Goal: Task Accomplishment & Management: Use online tool/utility

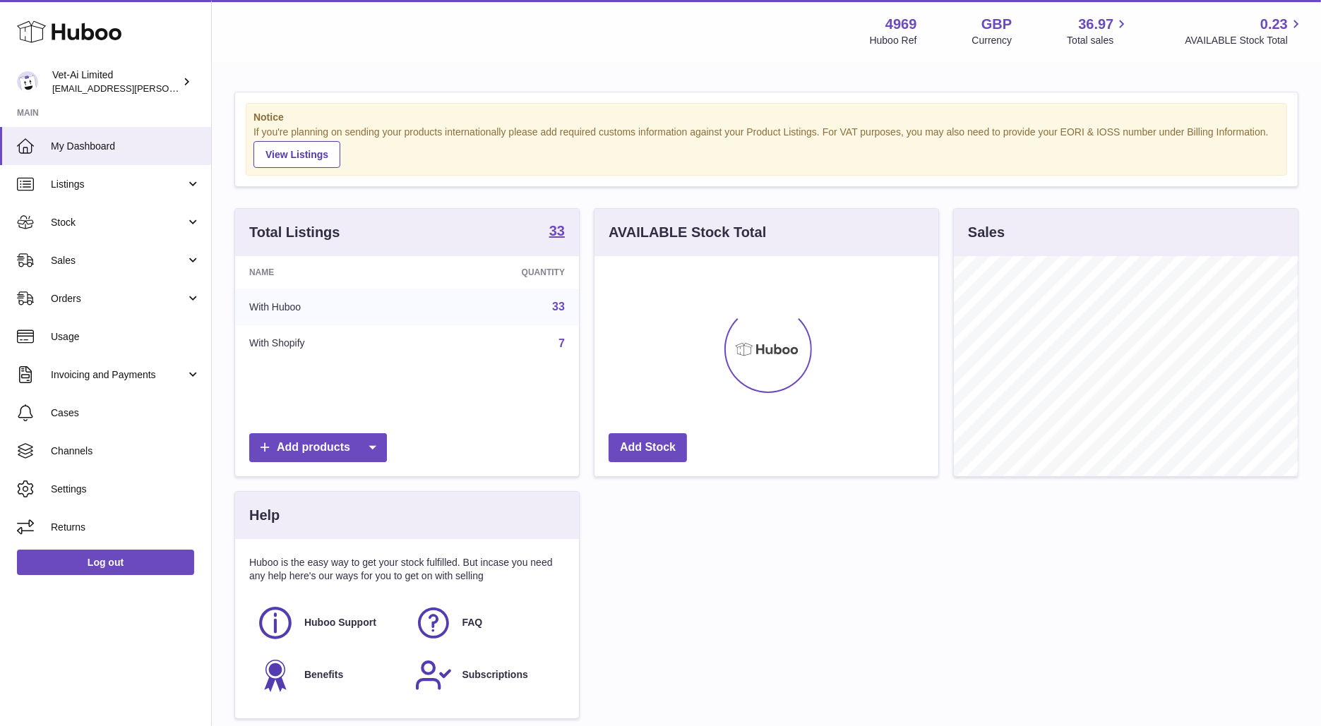
scroll to position [220, 344]
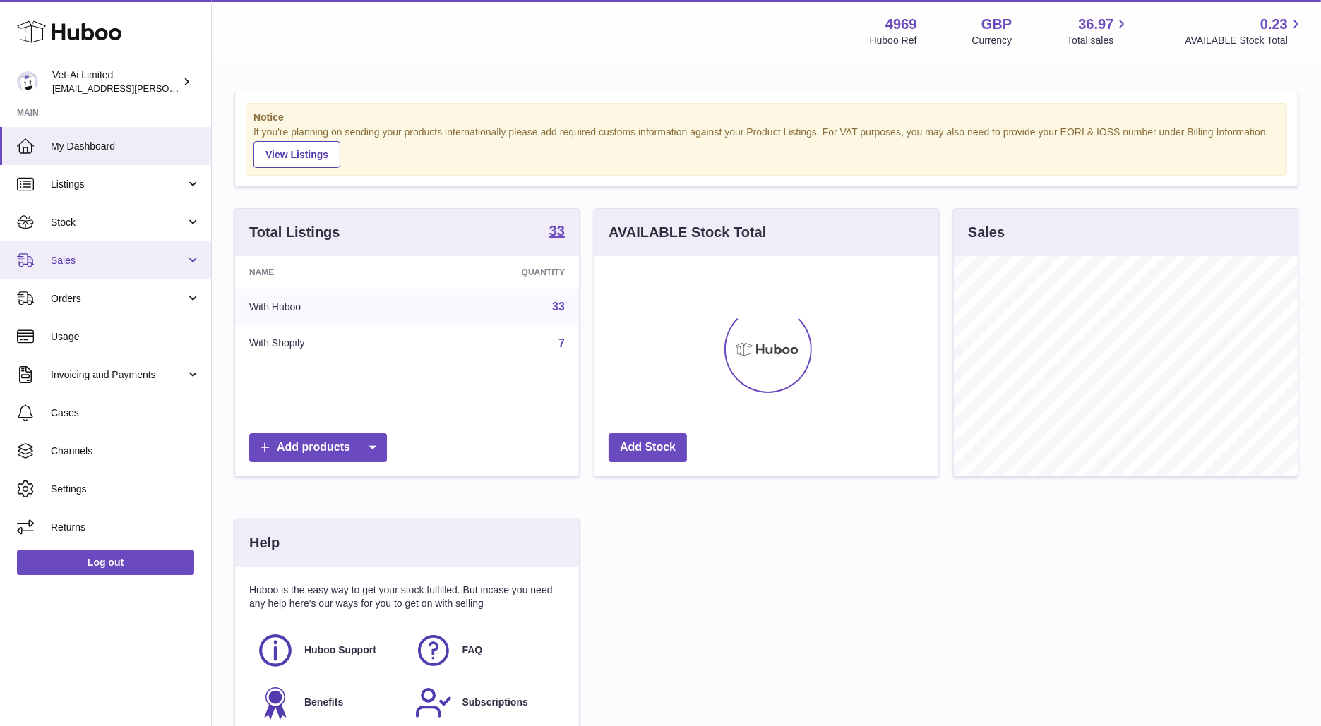
click at [83, 267] on link "Sales" at bounding box center [105, 260] width 211 height 38
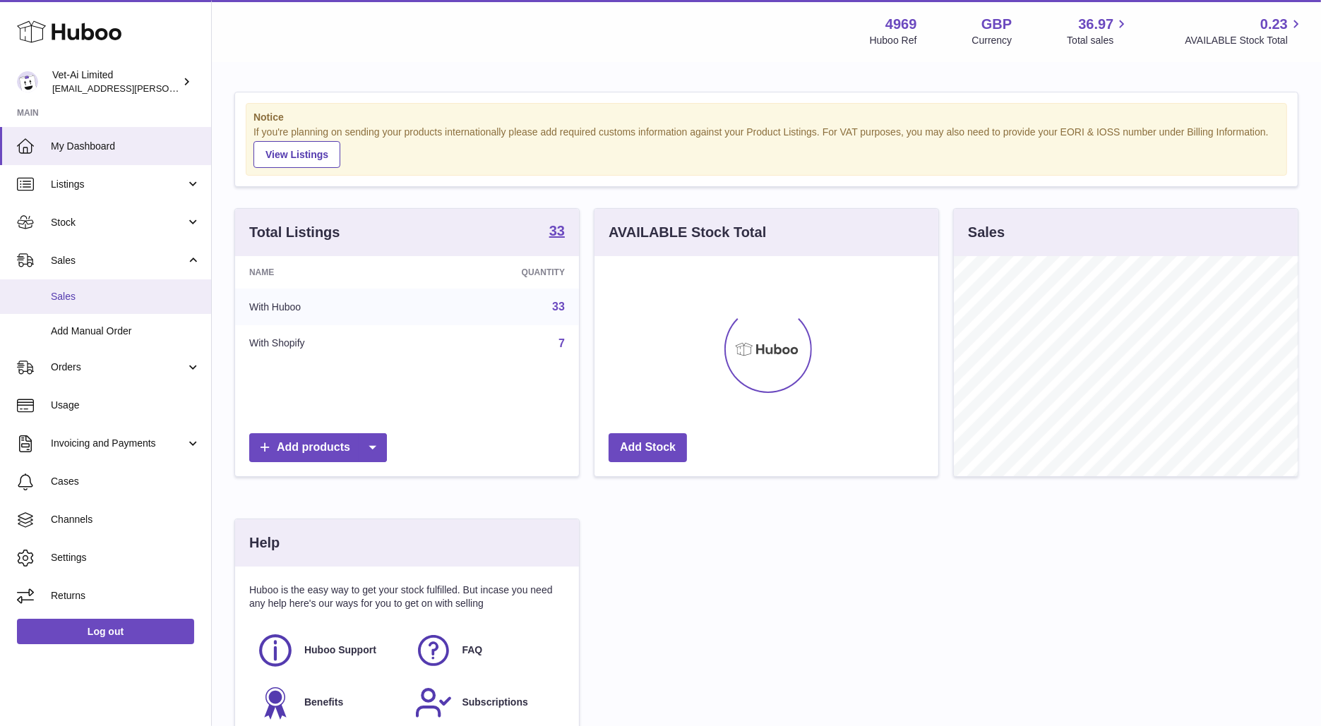
click at [89, 298] on span "Sales" at bounding box center [126, 296] width 150 height 13
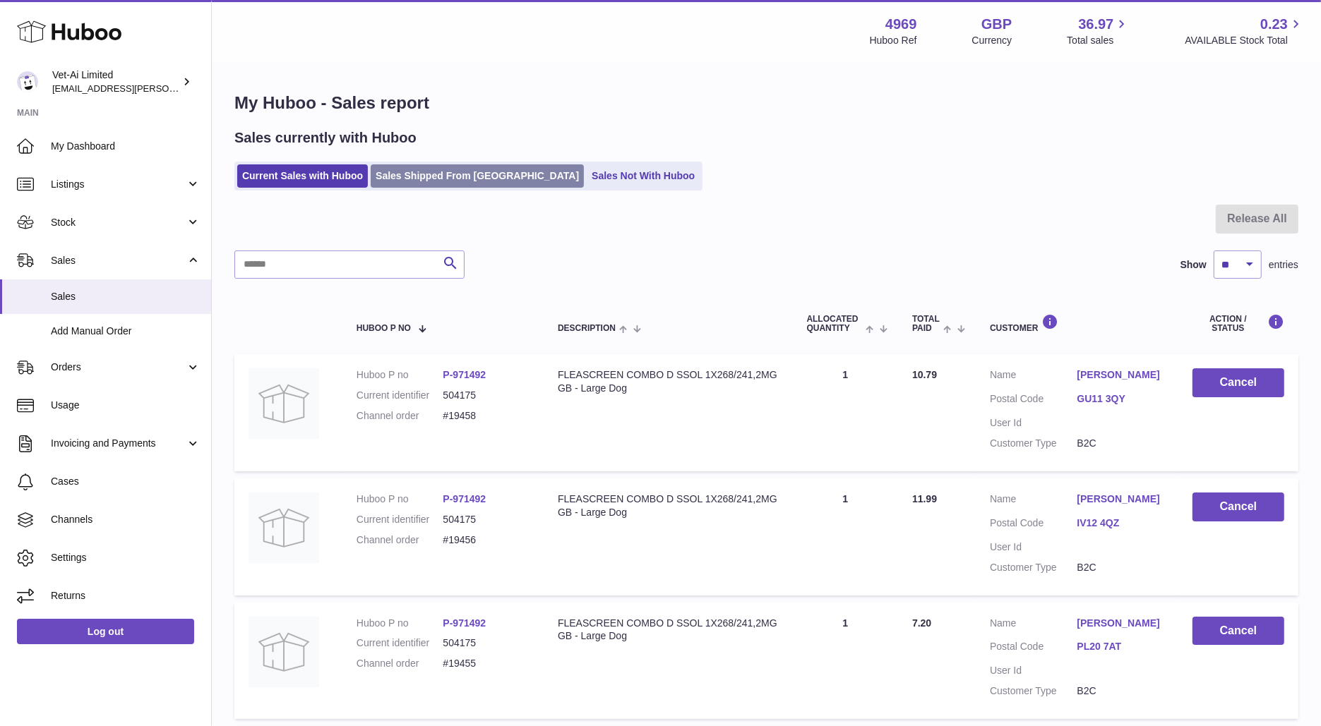
click at [419, 176] on link "Sales Shipped From [GEOGRAPHIC_DATA]" at bounding box center [477, 175] width 213 height 23
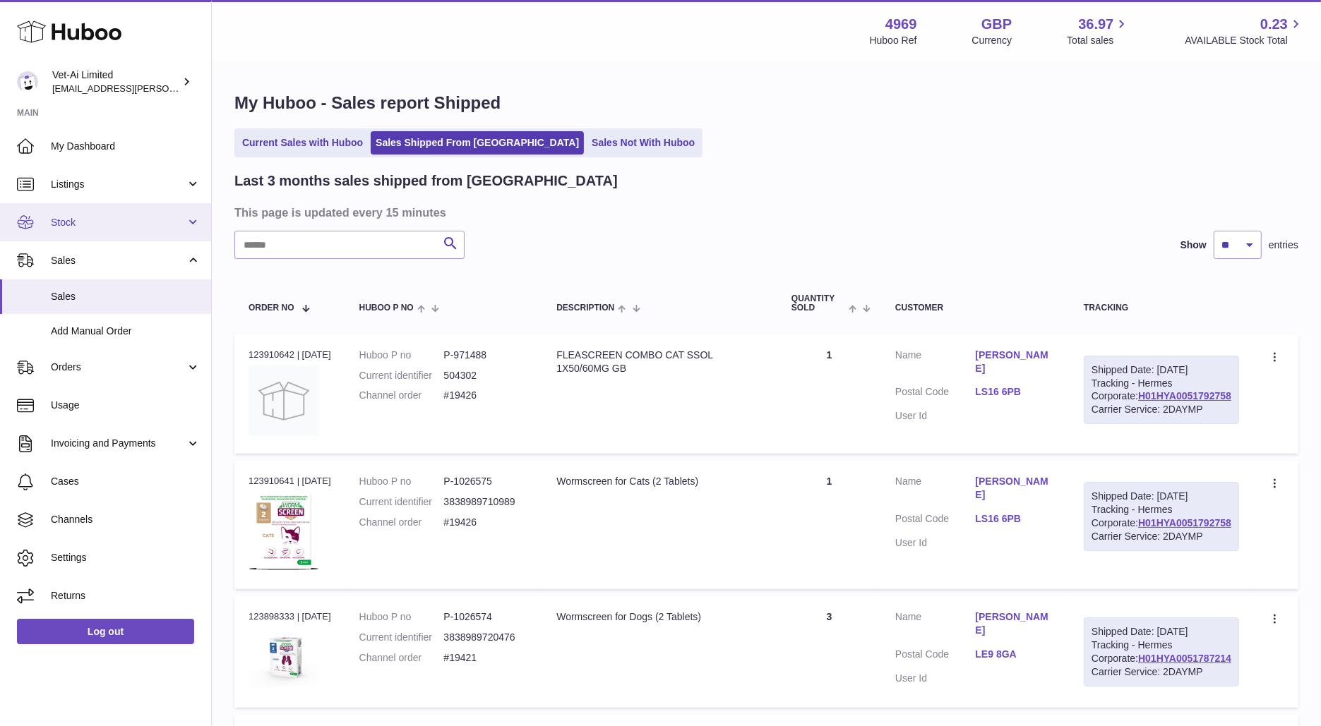
click at [104, 214] on link "Stock" at bounding box center [105, 222] width 211 height 38
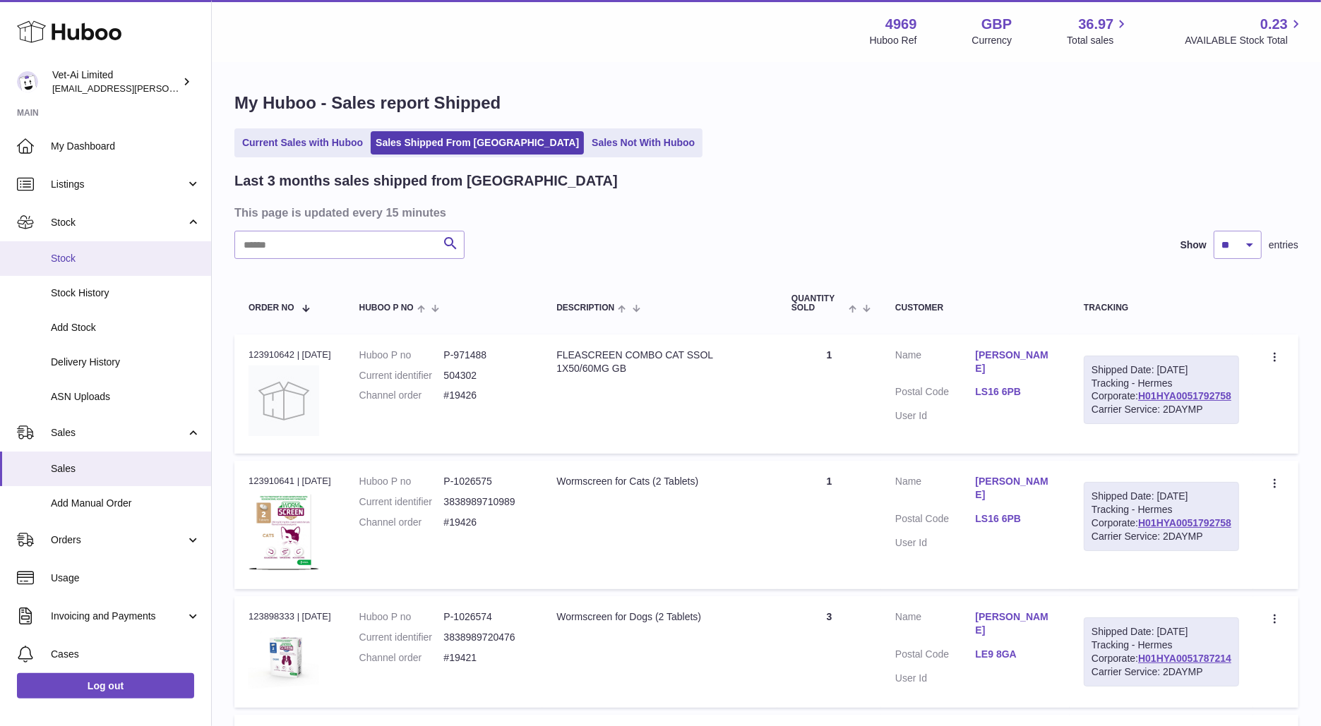
click at [97, 259] on span "Stock" at bounding box center [126, 258] width 150 height 13
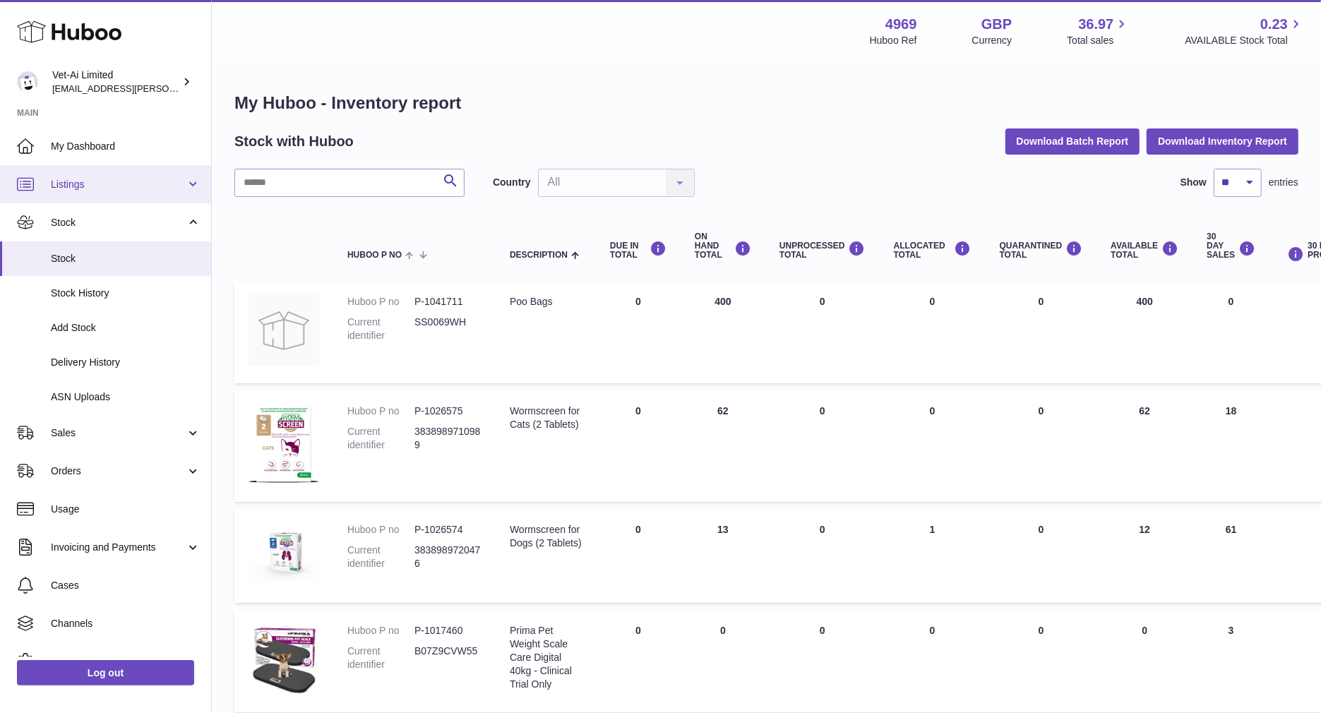
click at [87, 190] on span "Listings" at bounding box center [118, 184] width 135 height 13
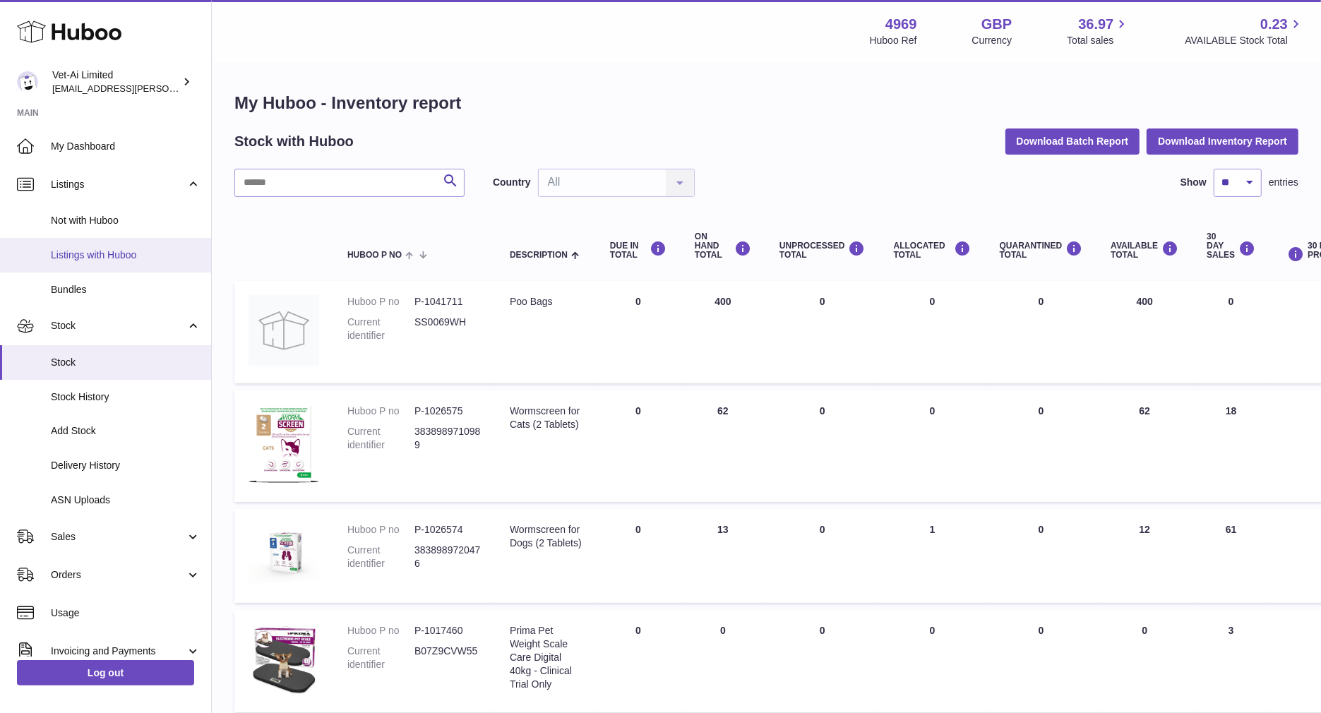
click at [88, 258] on span "Listings with Huboo" at bounding box center [126, 254] width 150 height 13
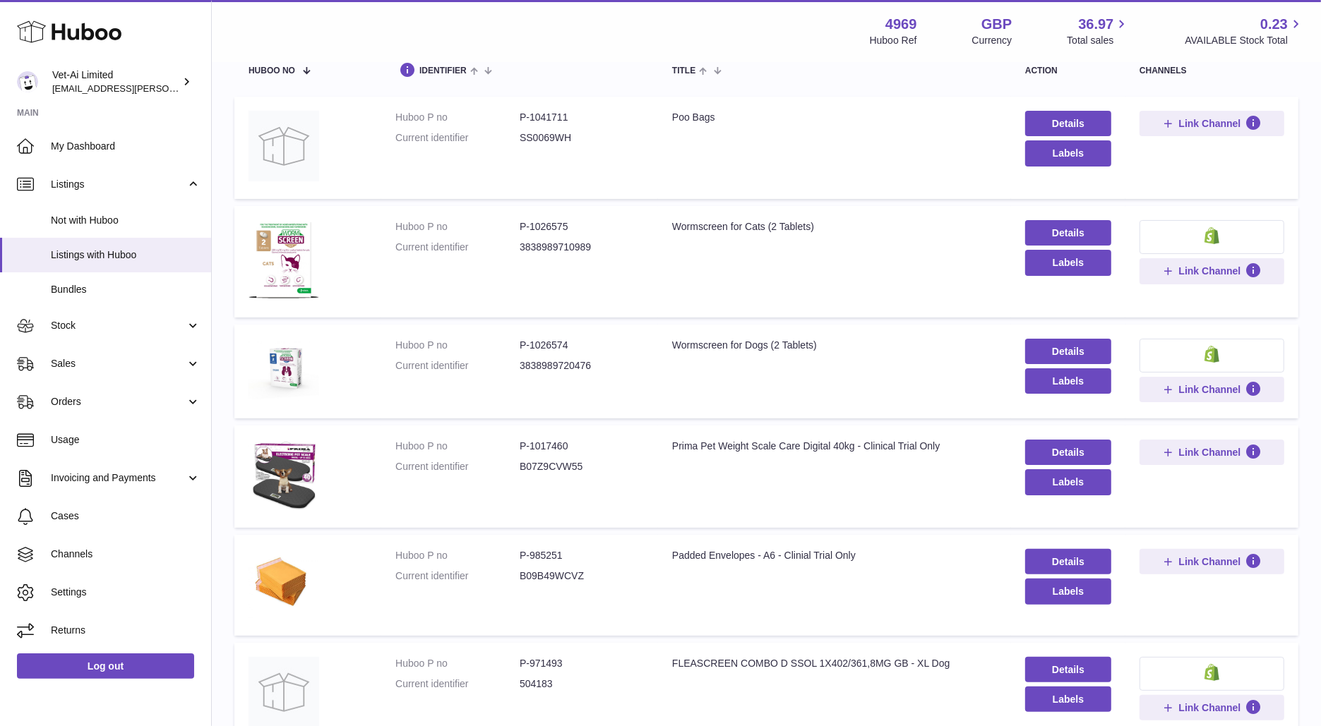
scroll to position [176, 0]
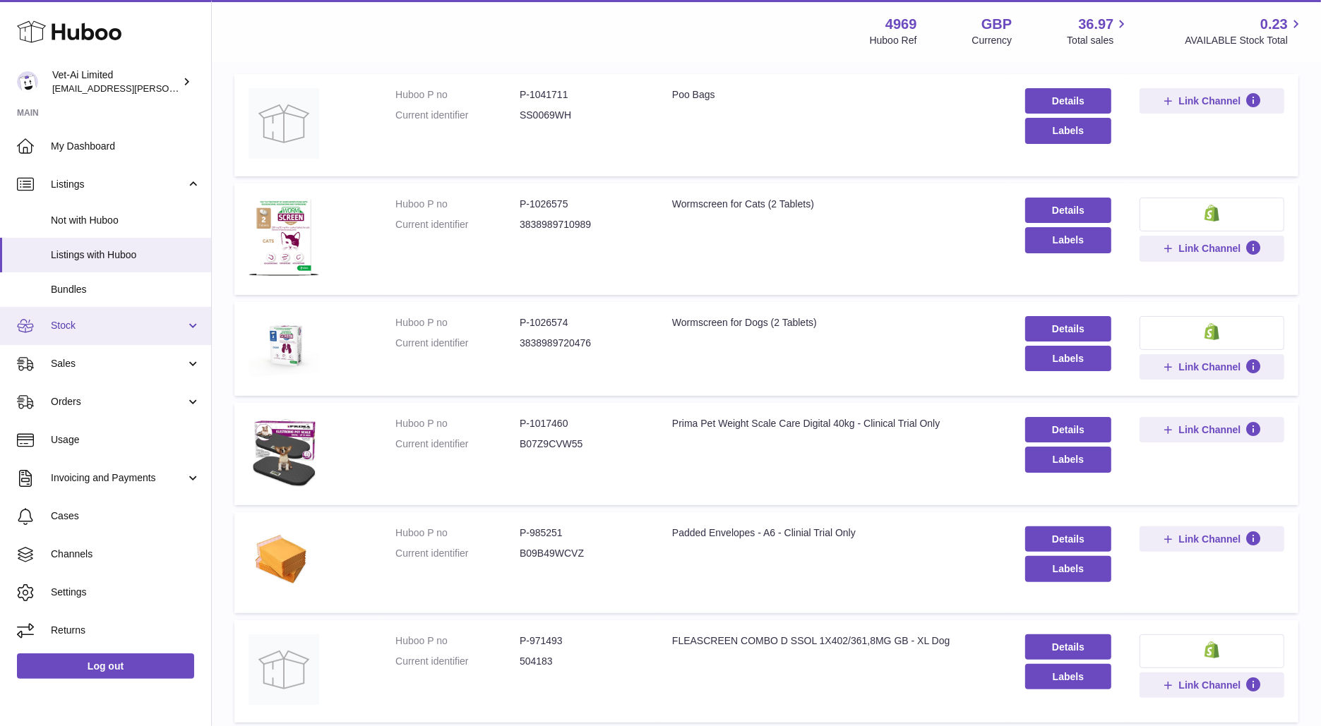
click at [92, 320] on span "Stock" at bounding box center [118, 325] width 135 height 13
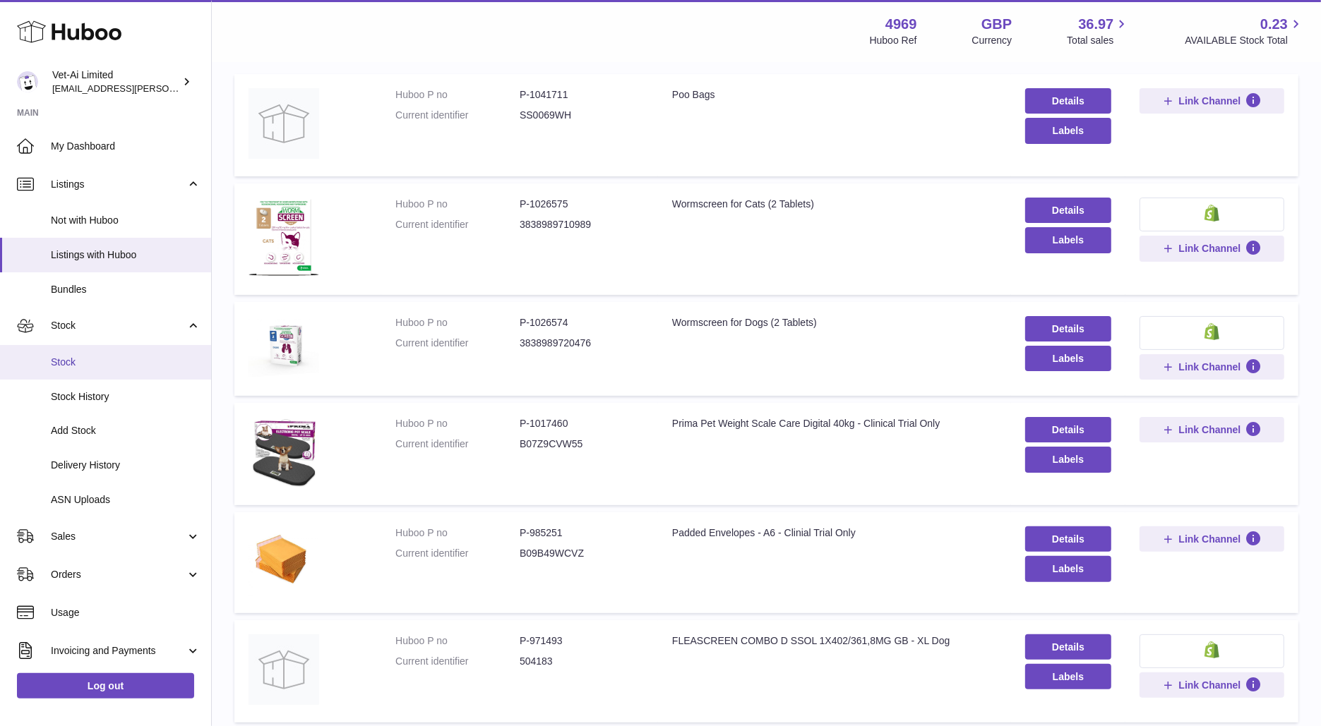
click at [86, 361] on span "Stock" at bounding box center [126, 362] width 150 height 13
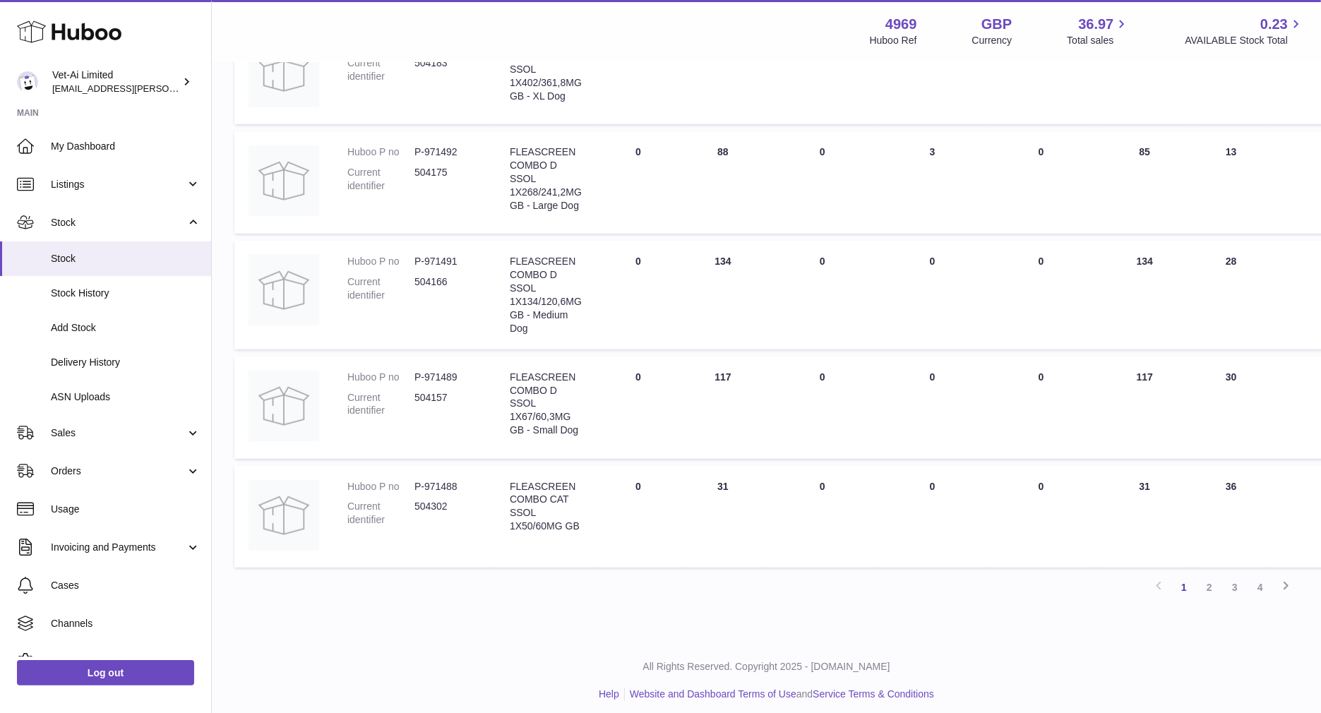
scroll to position [815, 0]
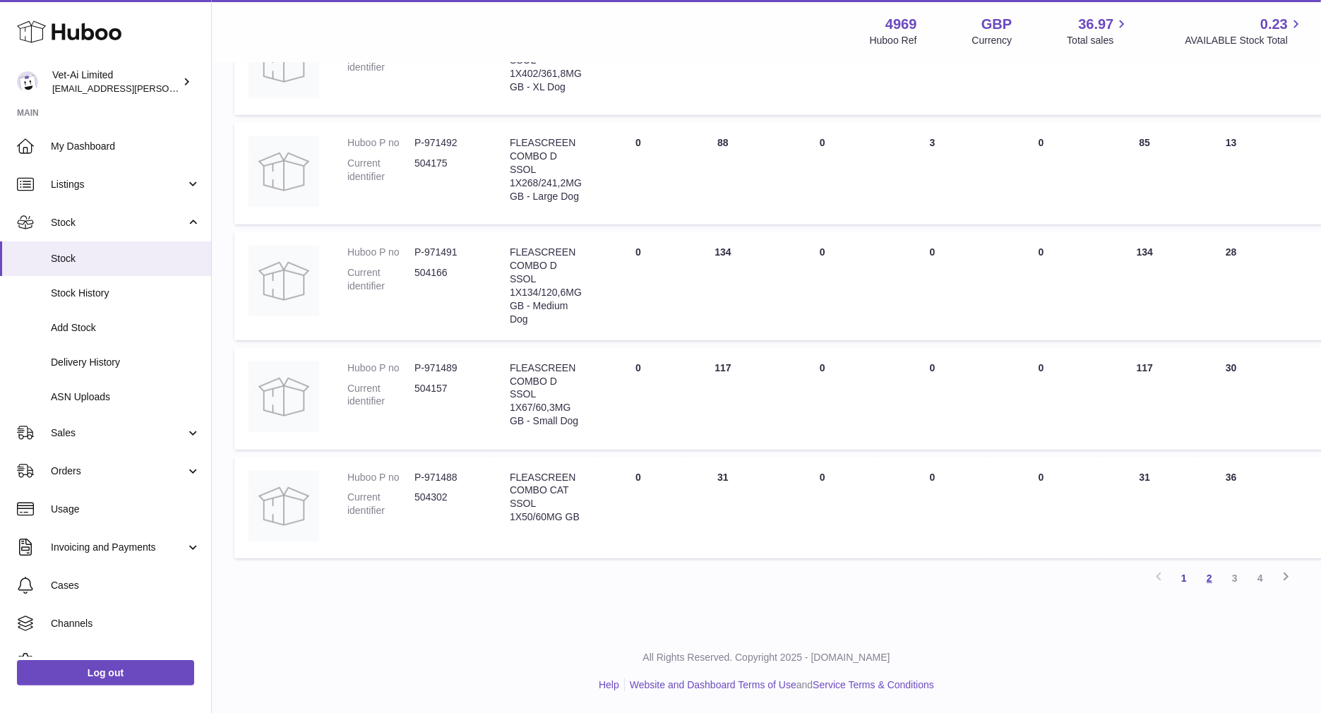
click at [1210, 576] on link "2" at bounding box center [1208, 577] width 25 height 25
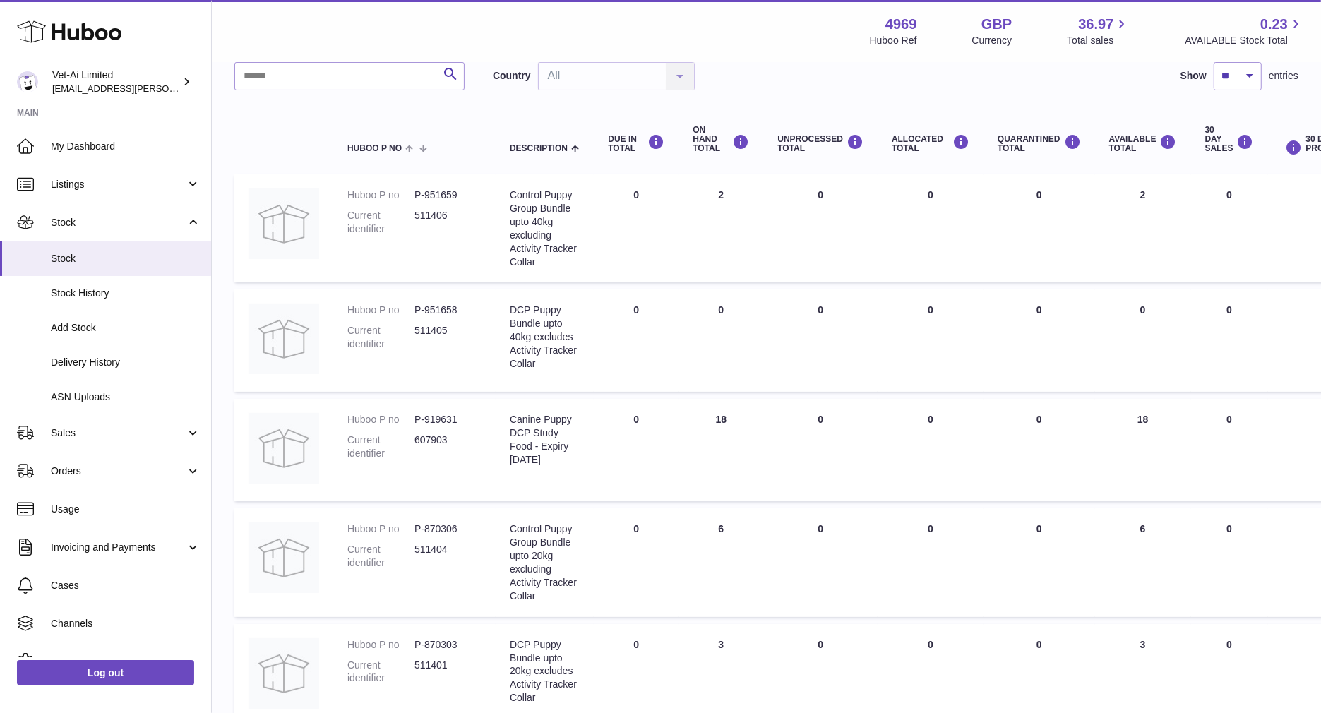
scroll to position [94, 0]
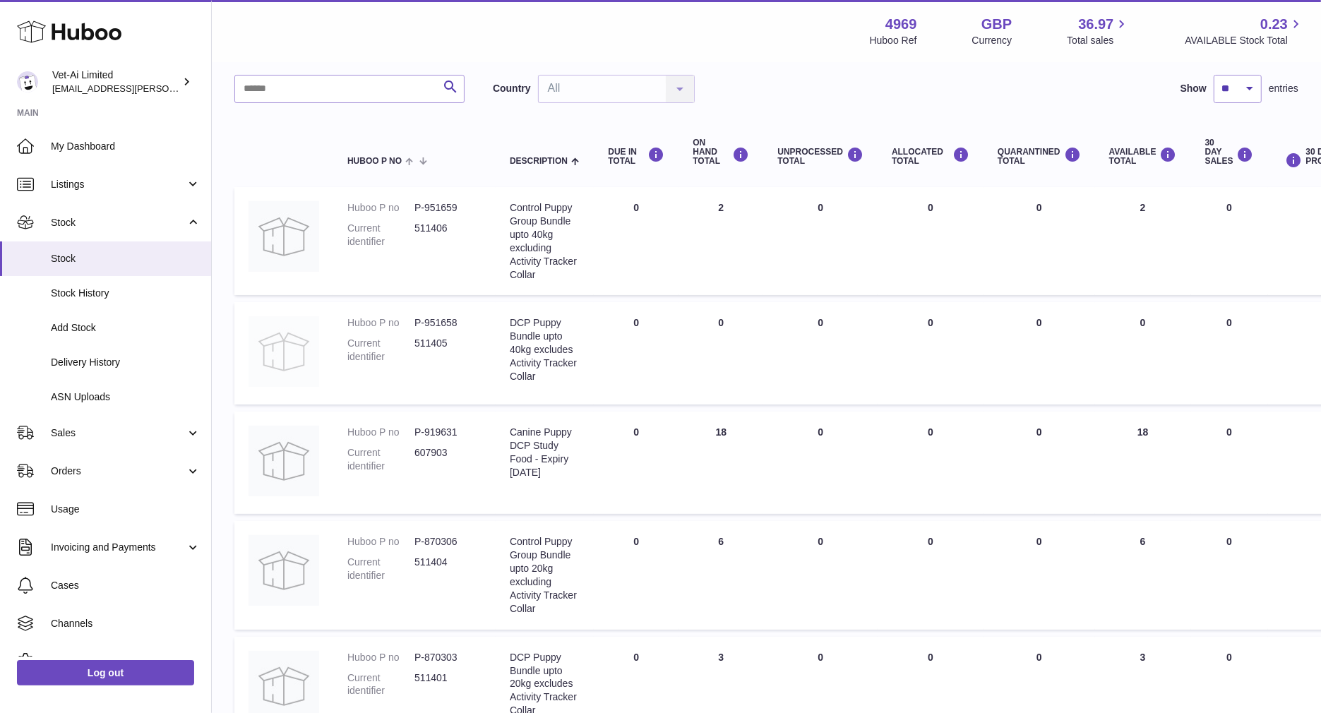
click at [295, 338] on img at bounding box center [283, 351] width 71 height 71
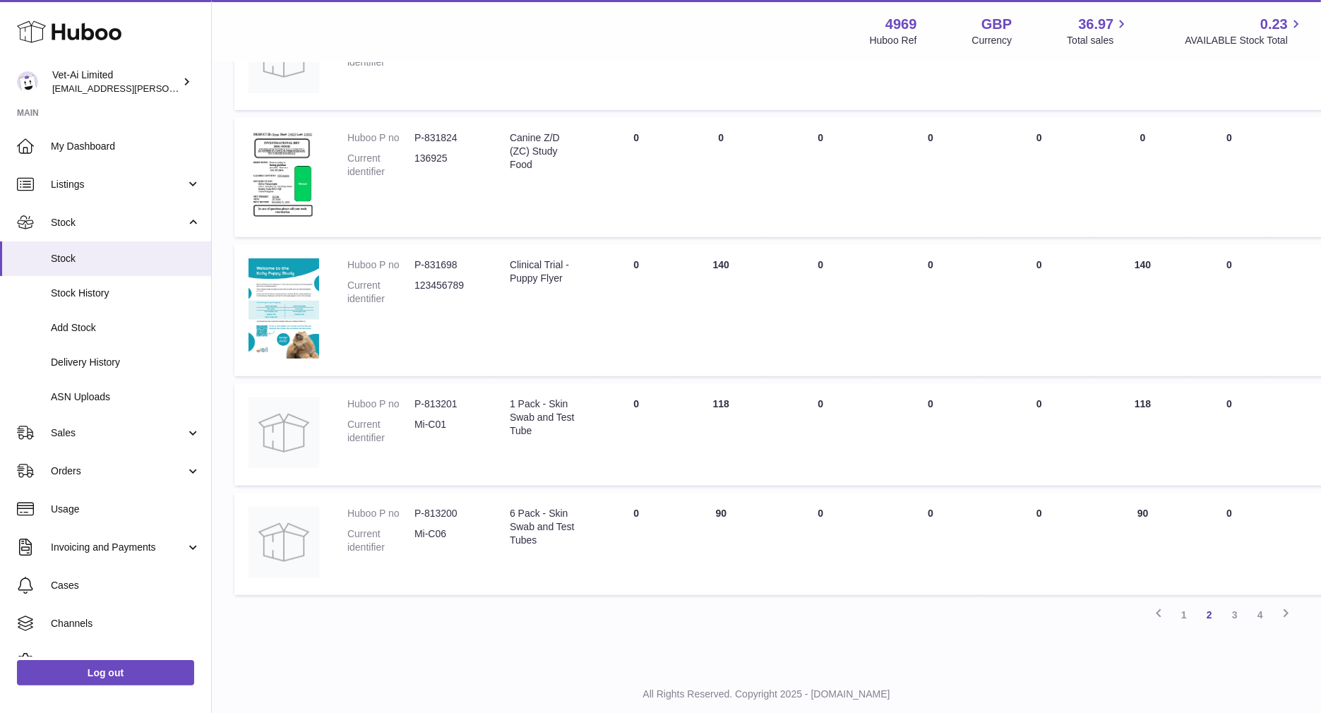
scroll to position [869, 0]
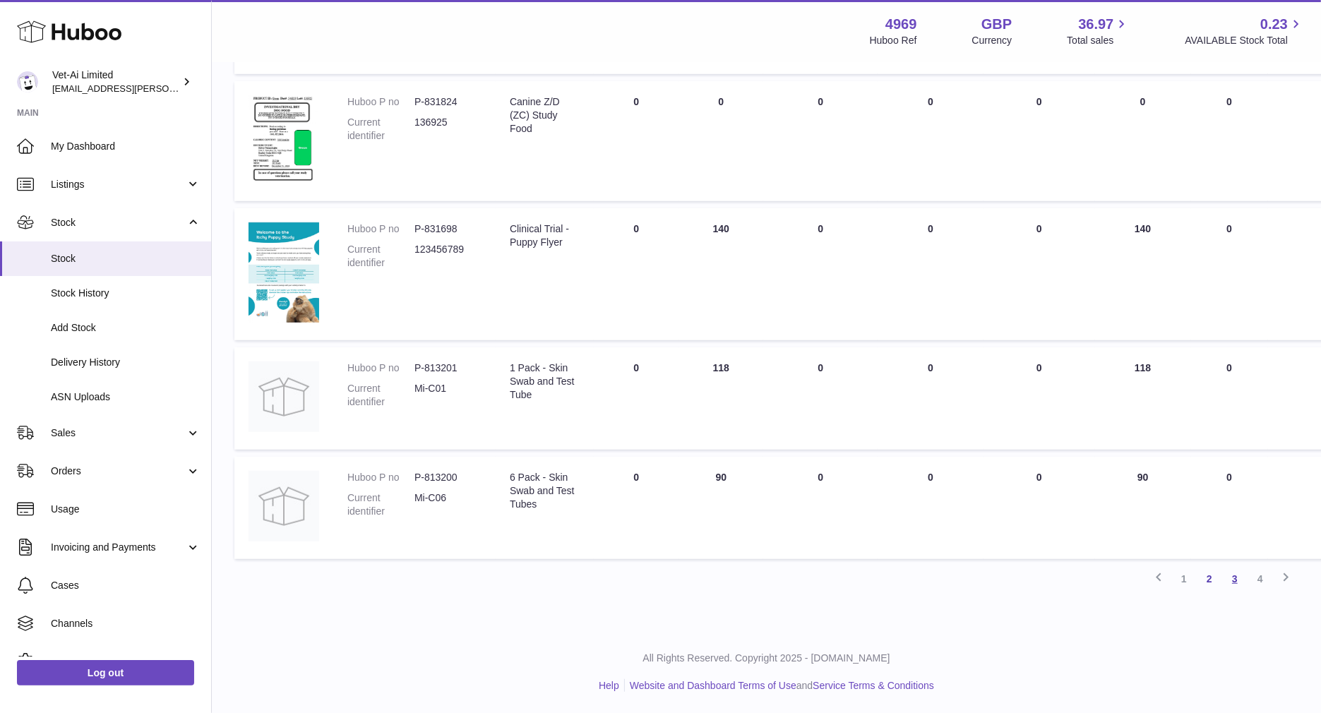
click at [1238, 579] on link "3" at bounding box center [1234, 578] width 25 height 25
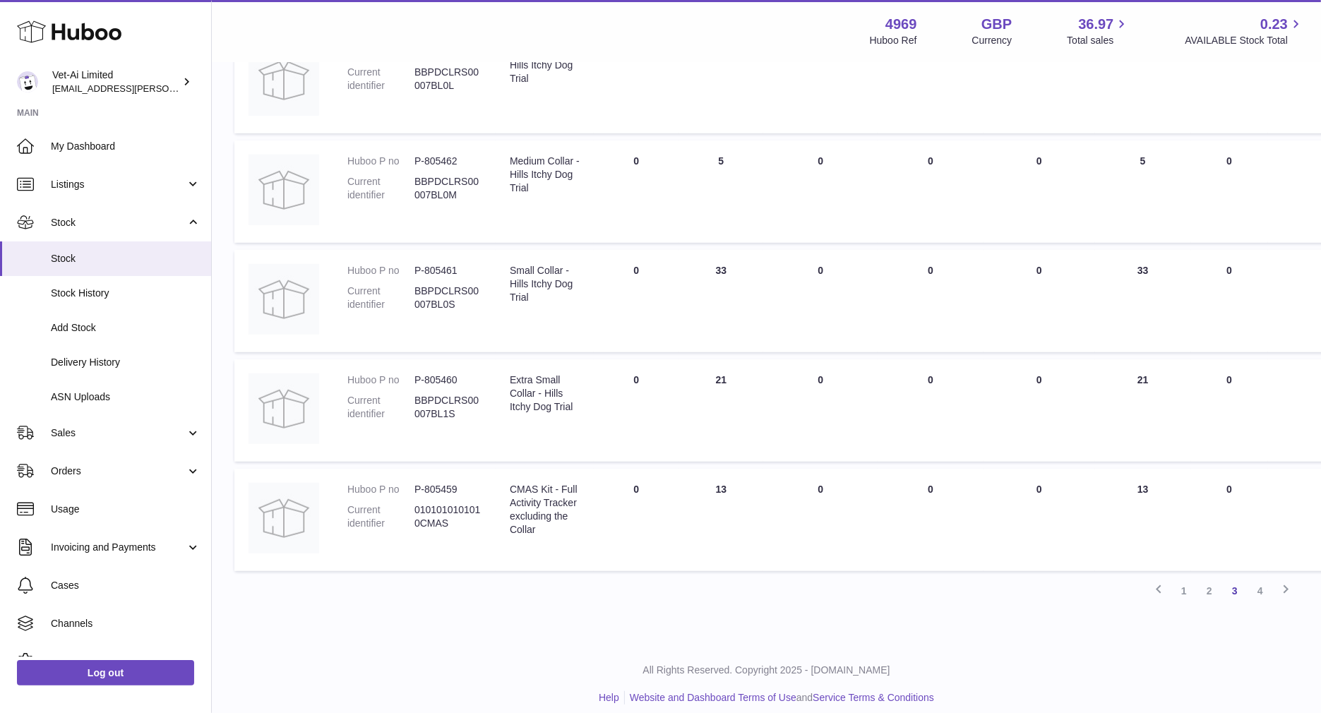
scroll to position [790, 0]
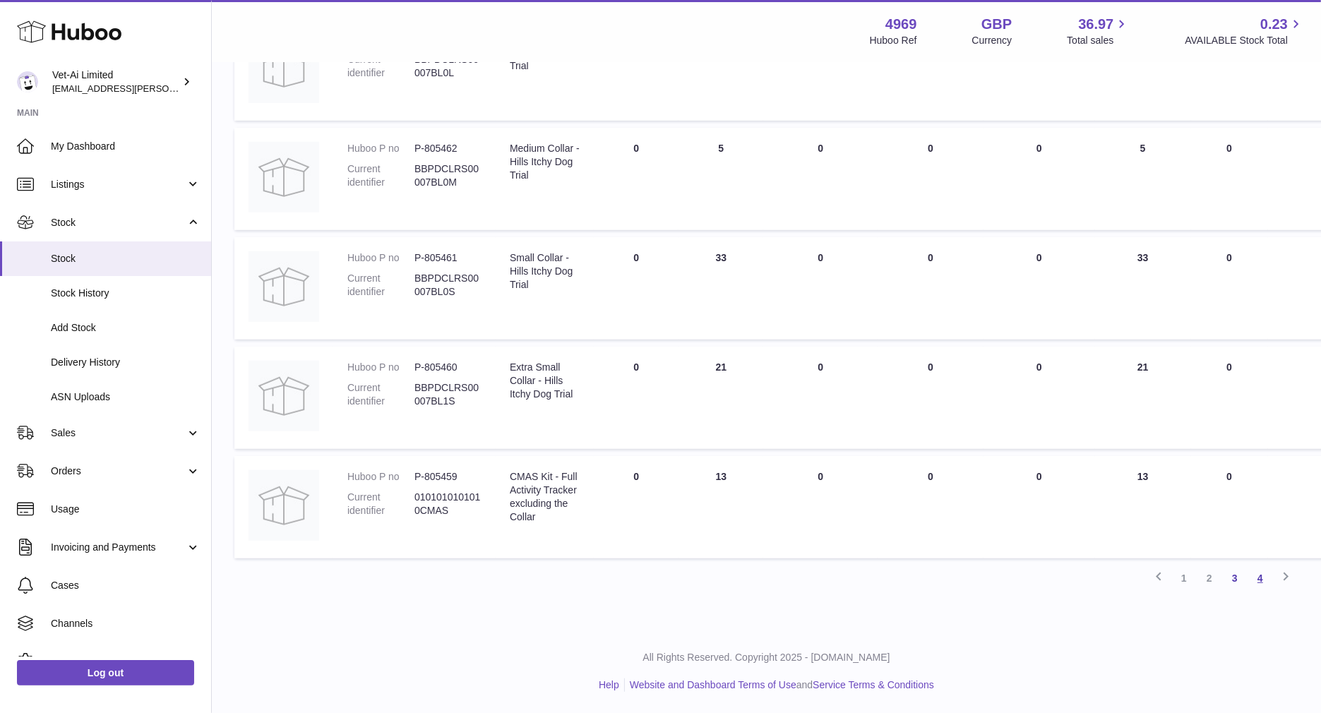
click at [1264, 580] on link "4" at bounding box center [1259, 577] width 25 height 25
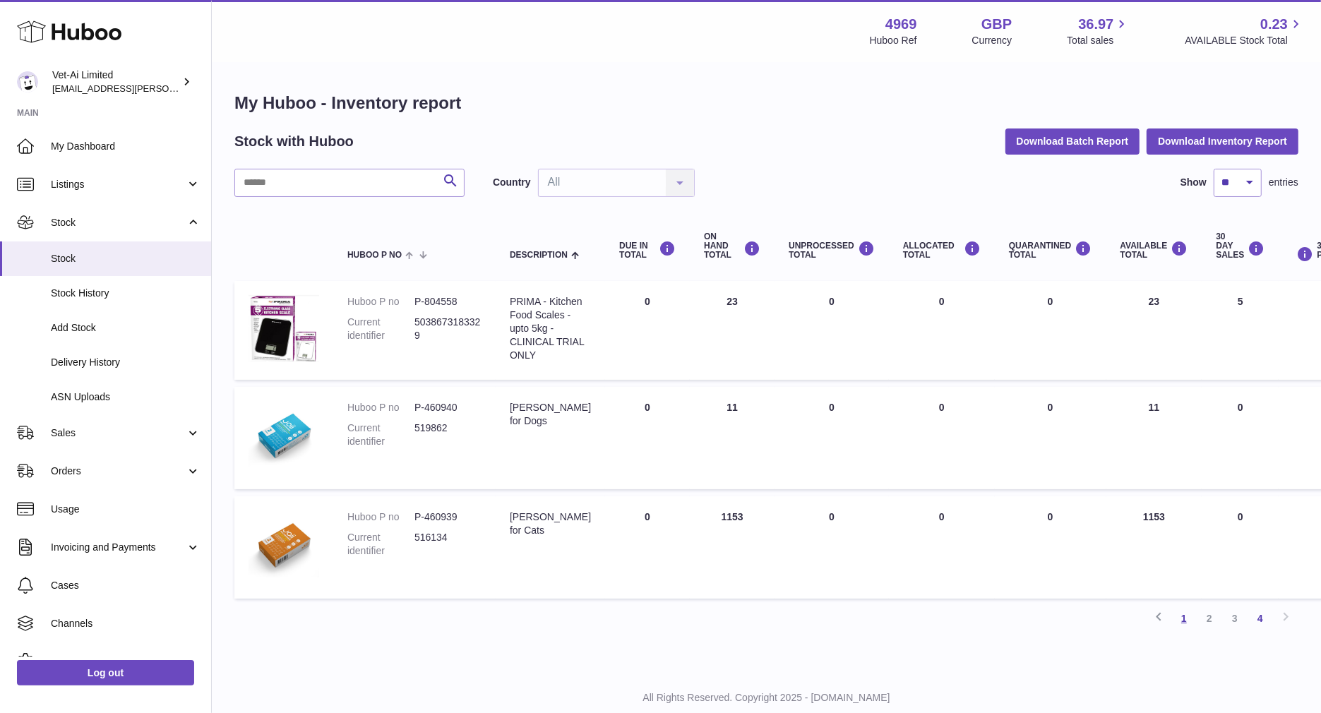
click at [1187, 622] on link "1" at bounding box center [1183, 618] width 25 height 25
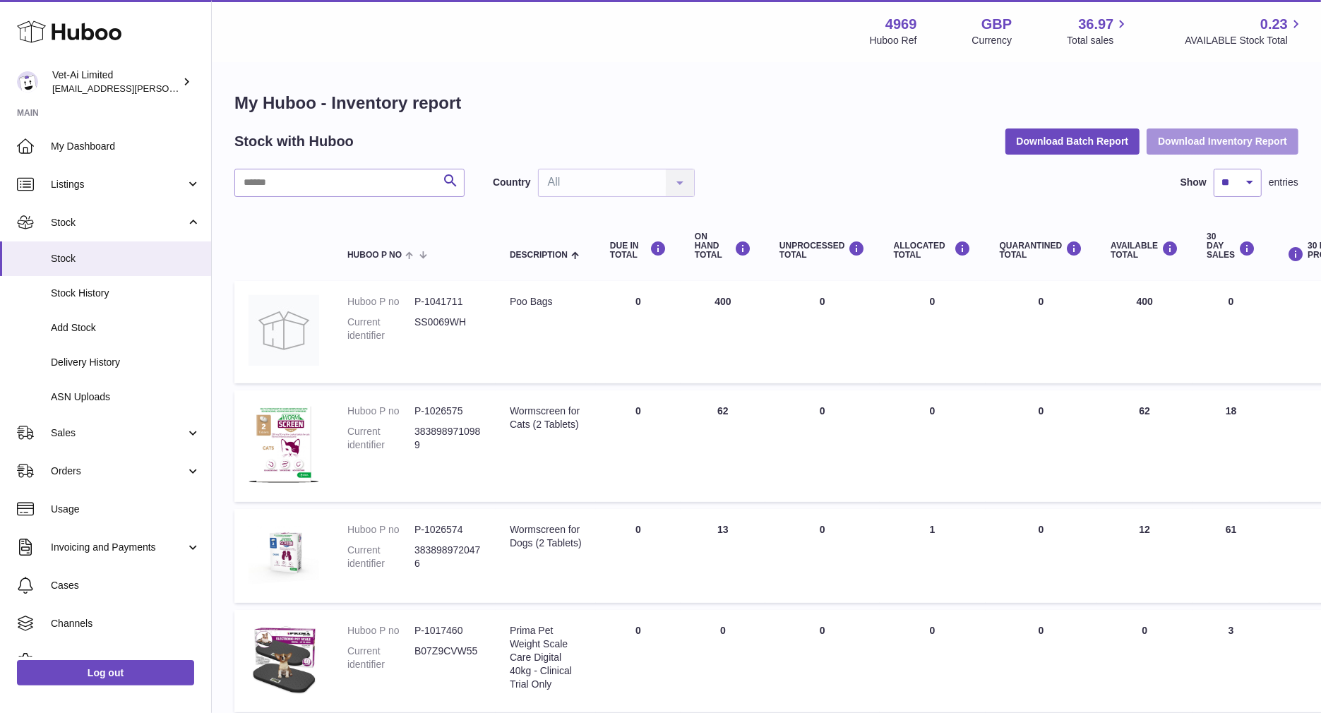
click at [1182, 150] on button "Download Inventory Report" at bounding box center [1222, 140] width 152 height 25
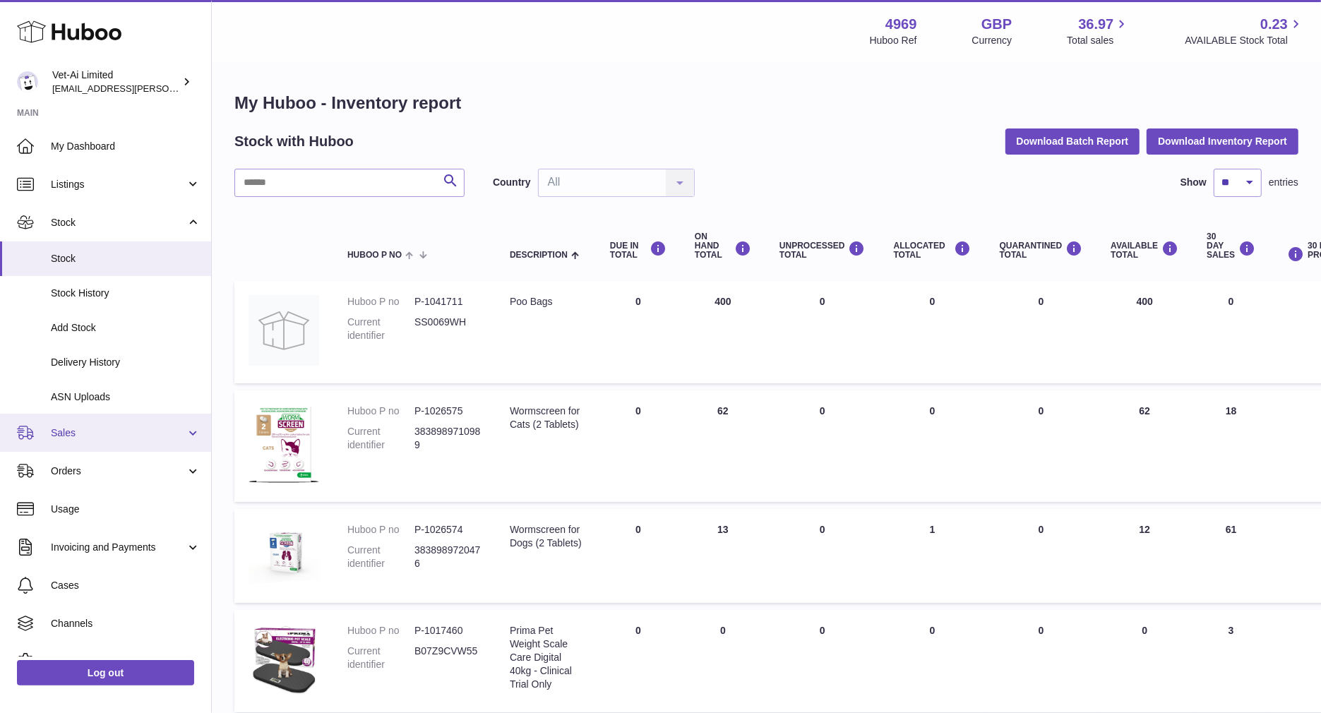
click at [82, 436] on span "Sales" at bounding box center [118, 432] width 135 height 13
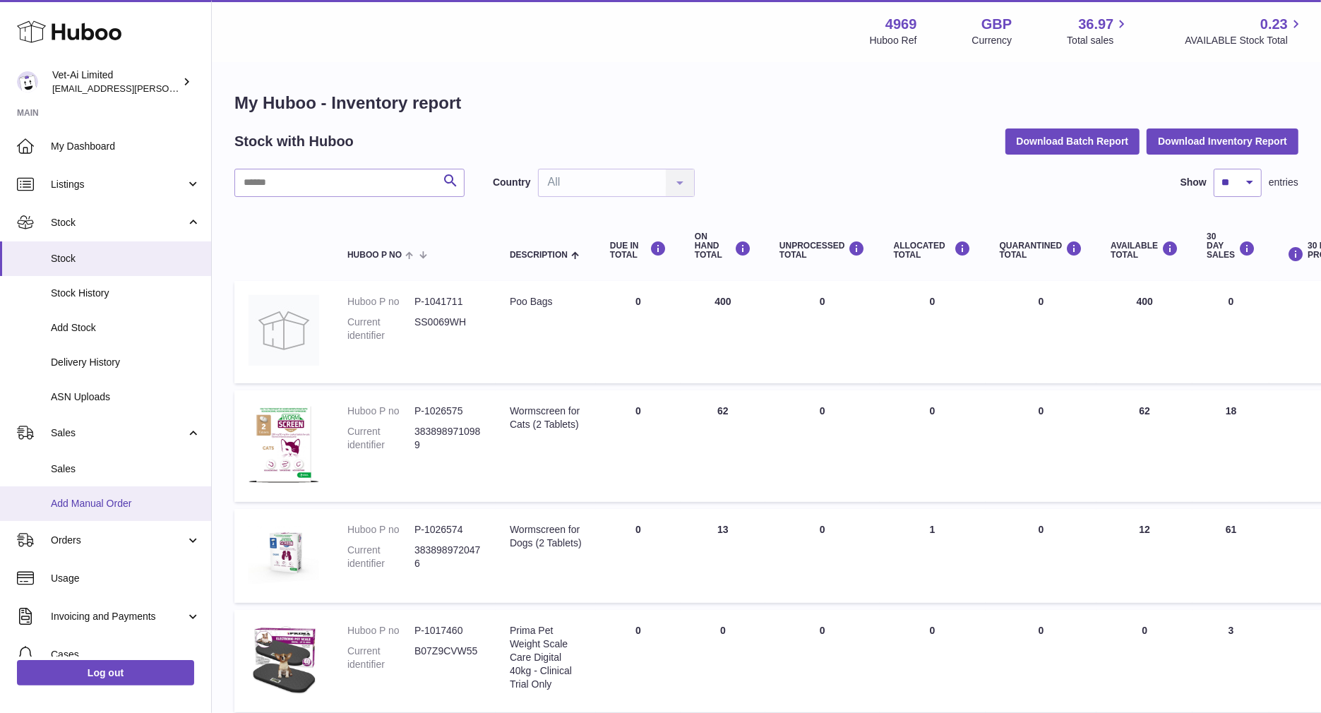
click at [94, 499] on span "Add Manual Order" at bounding box center [126, 503] width 150 height 13
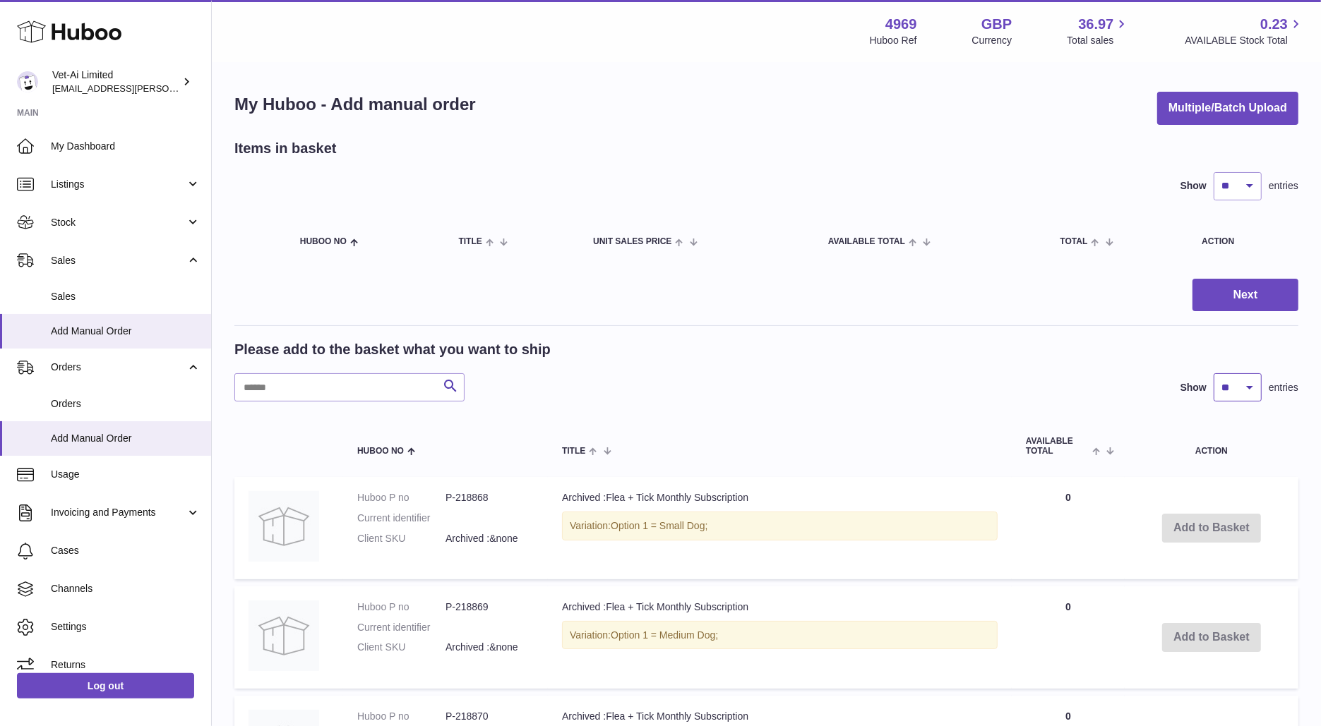
click at [1238, 394] on select "** ** ** ***" at bounding box center [1237, 387] width 48 height 28
select select "***"
click at [1213, 373] on select "** ** ** ***" at bounding box center [1237, 387] width 48 height 28
click at [344, 387] on input "text" at bounding box center [349, 387] width 230 height 28
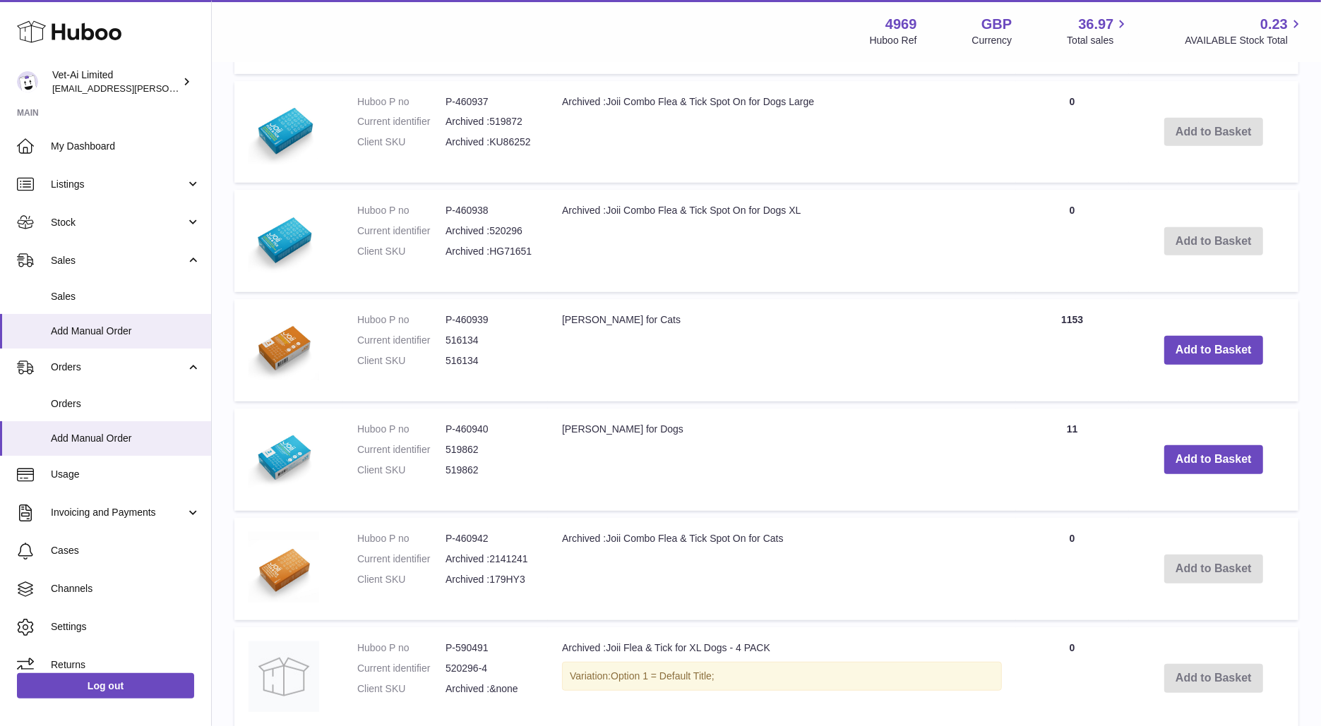
scroll to position [626, 0]
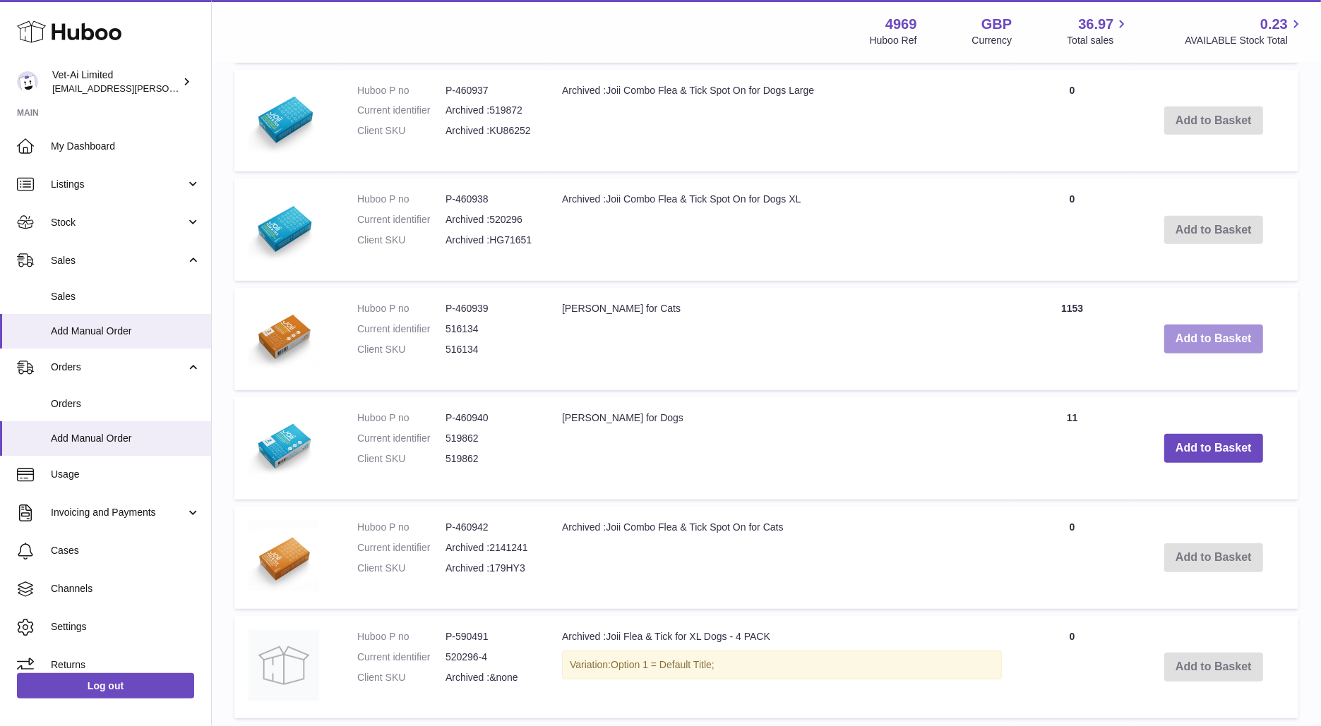
type input "****"
click at [1206, 338] on button "Add to Basket" at bounding box center [1213, 339] width 99 height 29
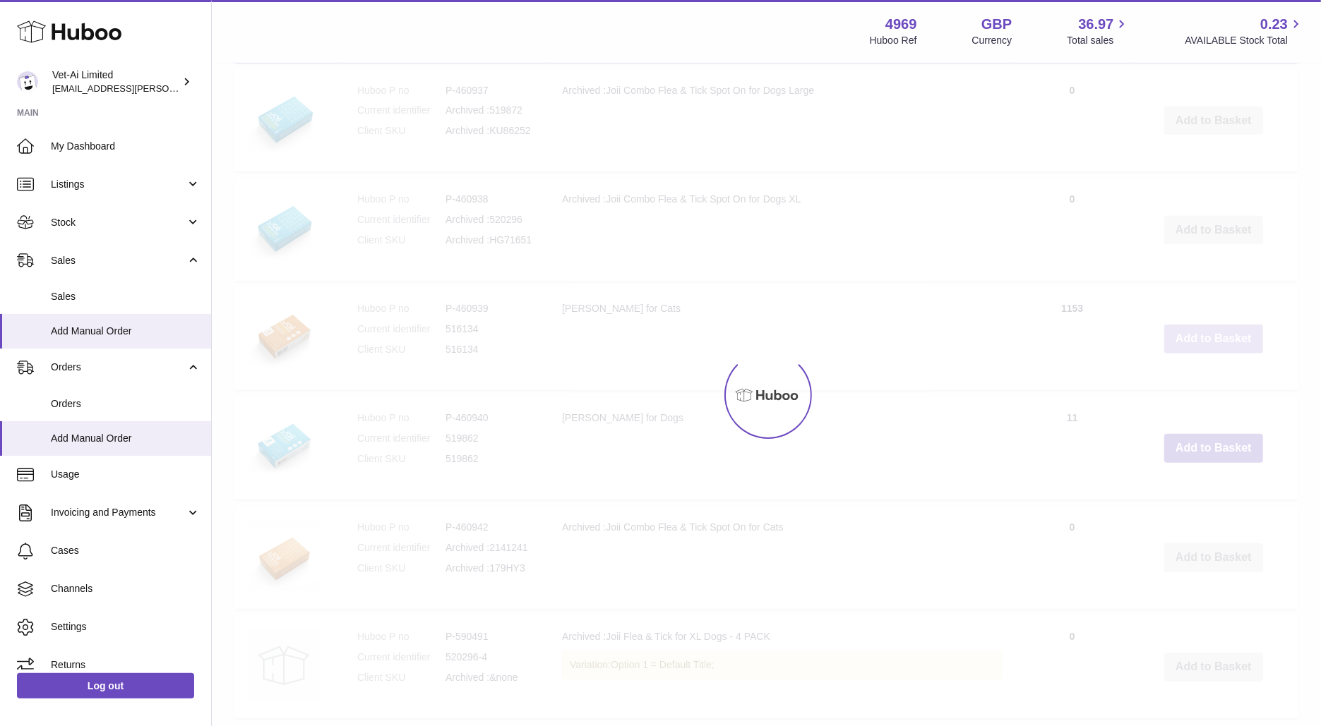
scroll to position [743, 0]
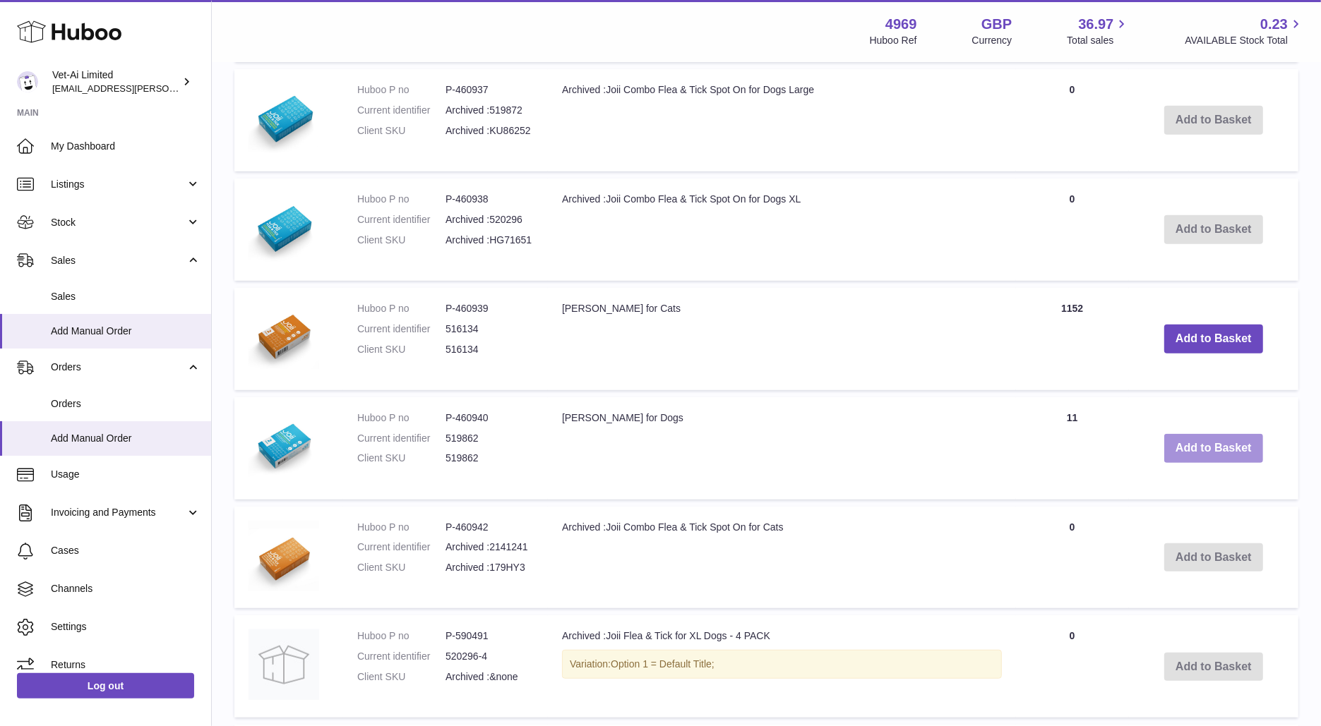
click at [1227, 448] on button "Add to Basket" at bounding box center [1213, 448] width 99 height 29
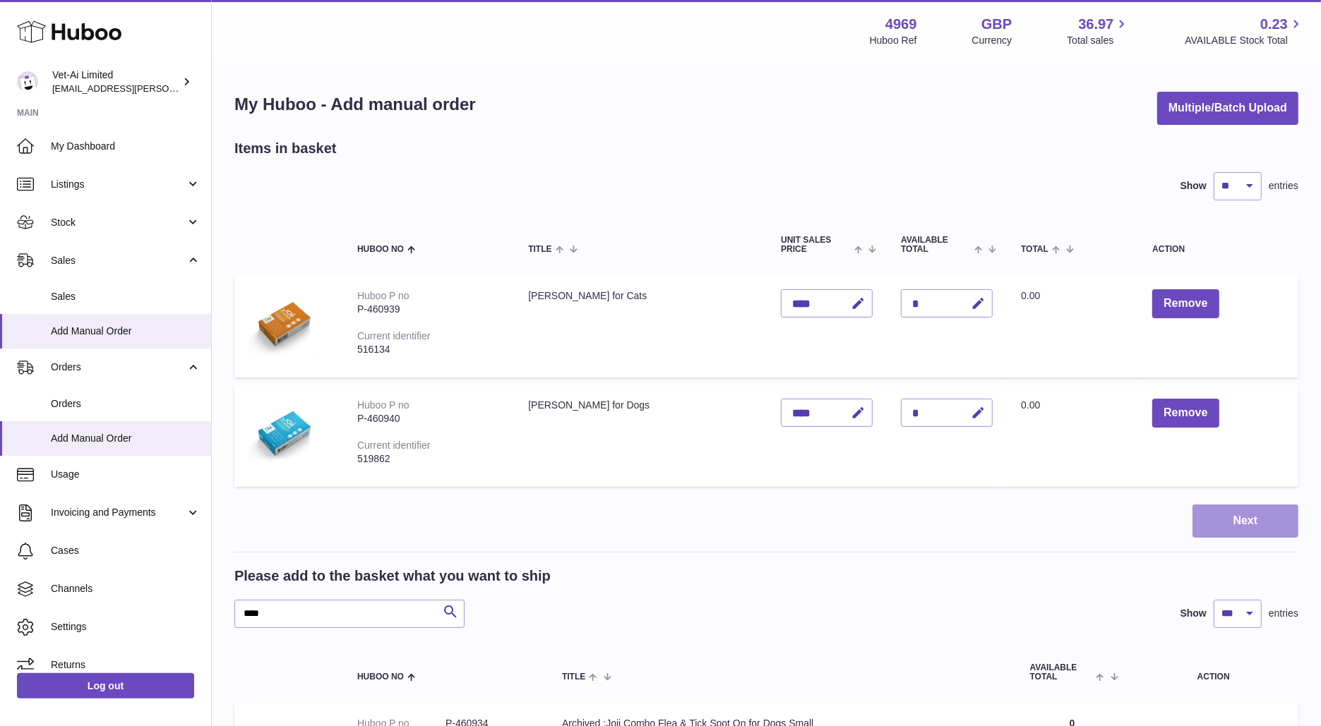
click at [1216, 523] on button "Next" at bounding box center [1245, 521] width 106 height 33
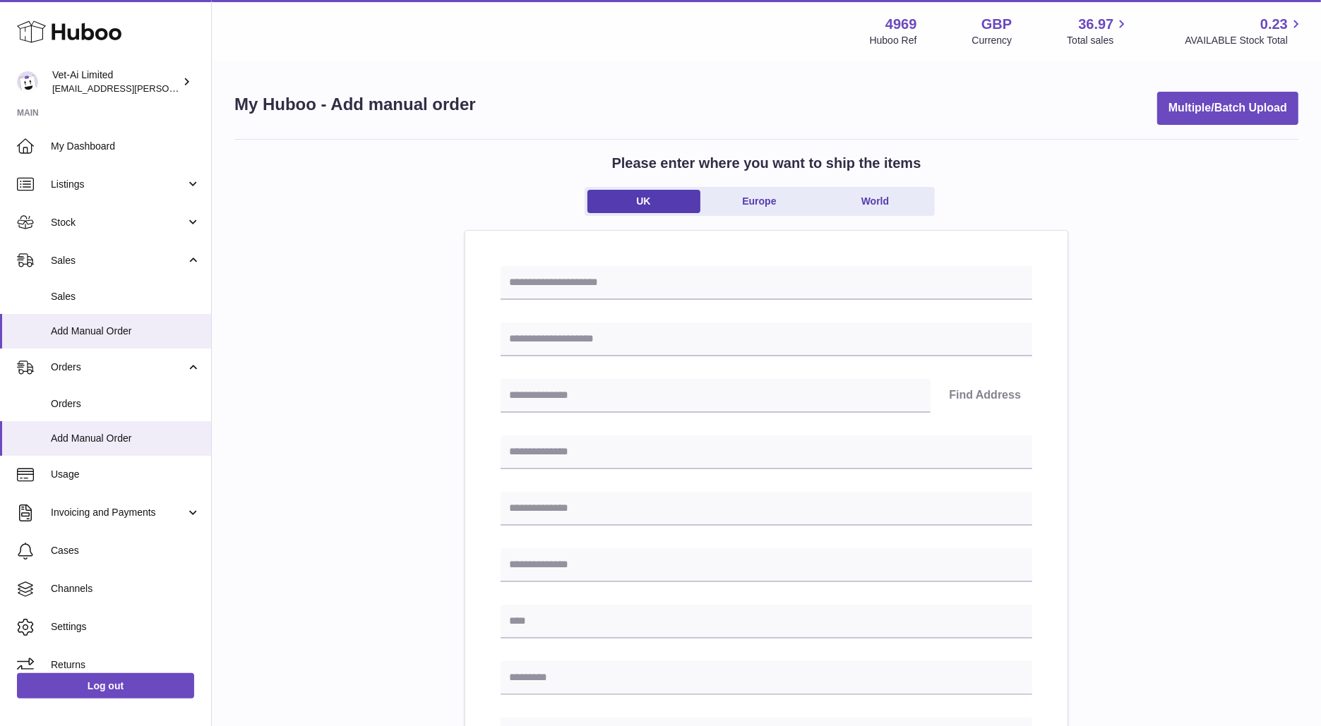
scroll to position [506, 0]
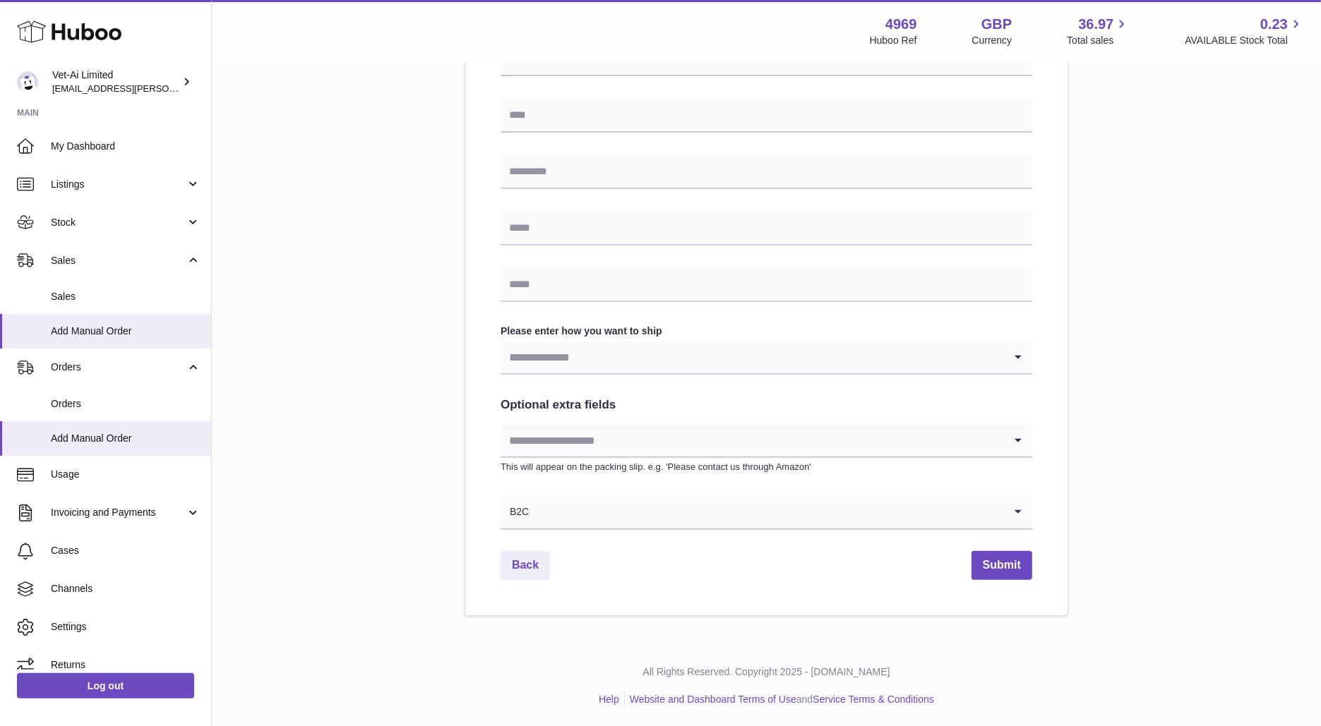
click at [630, 348] on input "Search for option" at bounding box center [751, 357] width 503 height 32
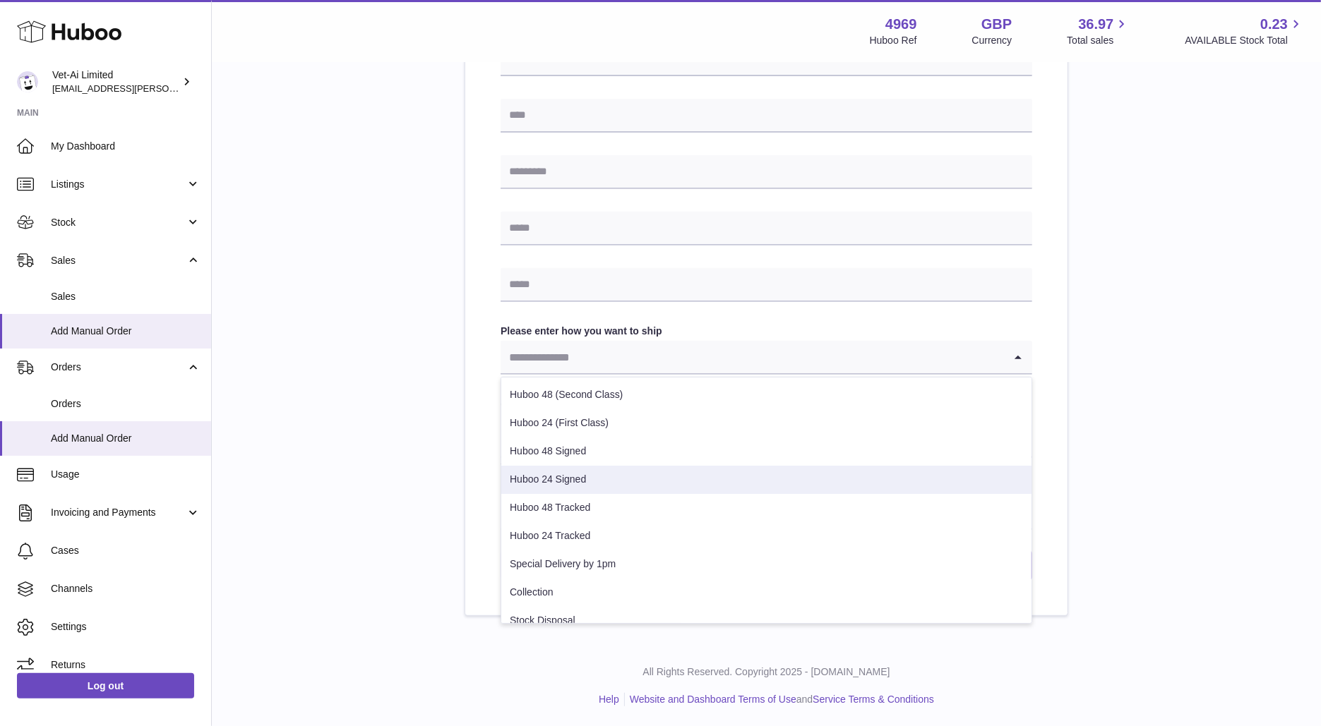
scroll to position [71, 0]
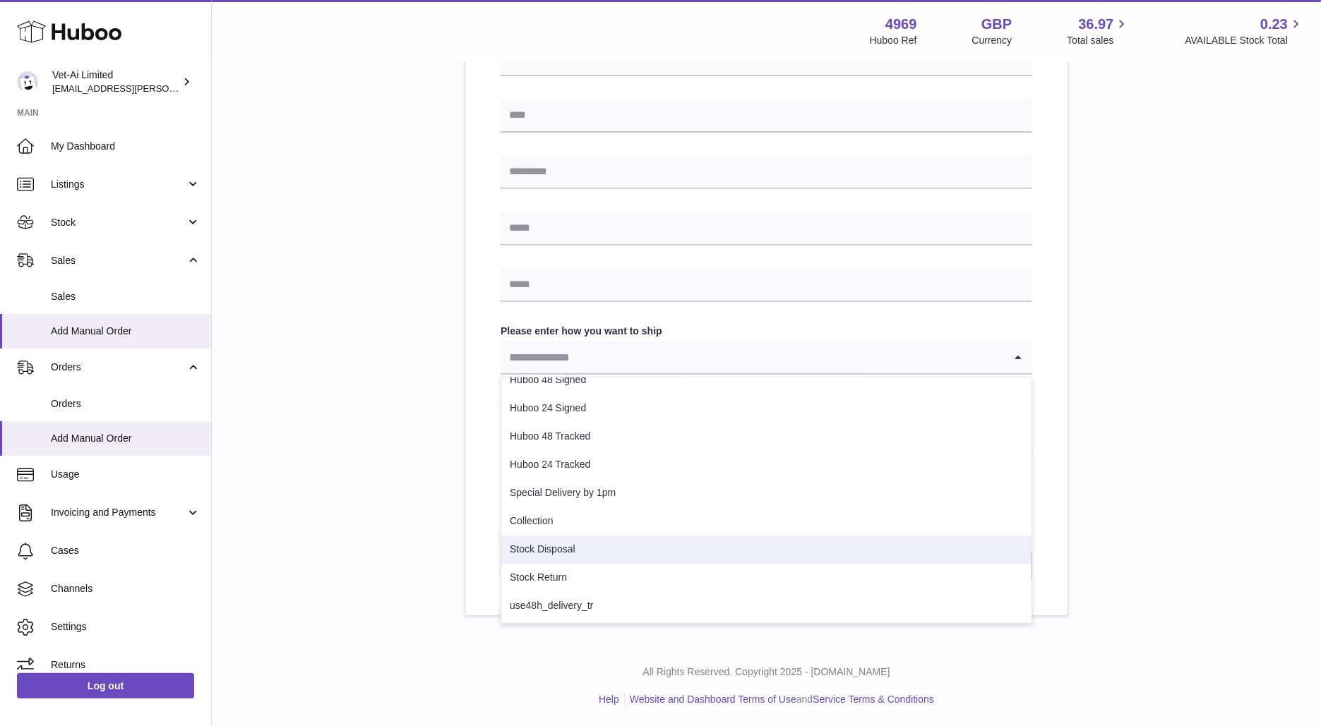
click at [585, 542] on li "Stock Disposal" at bounding box center [766, 550] width 530 height 28
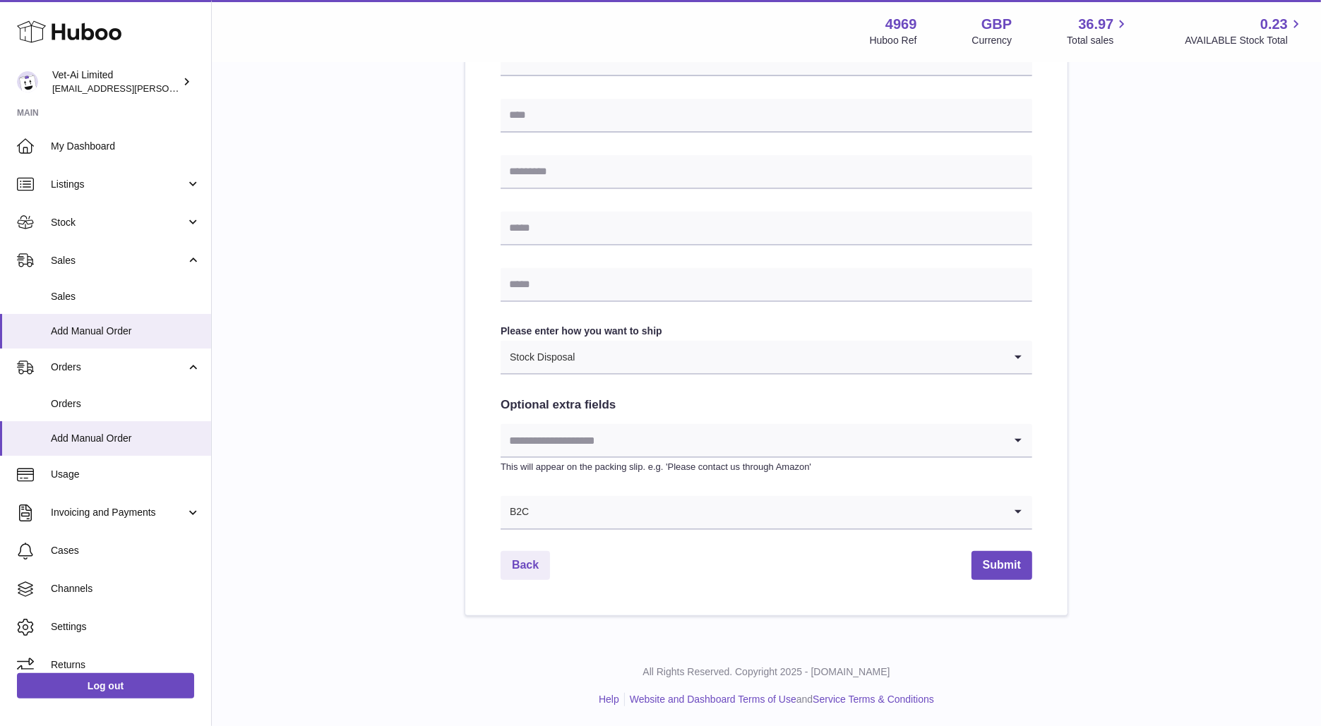
scroll to position [466, 0]
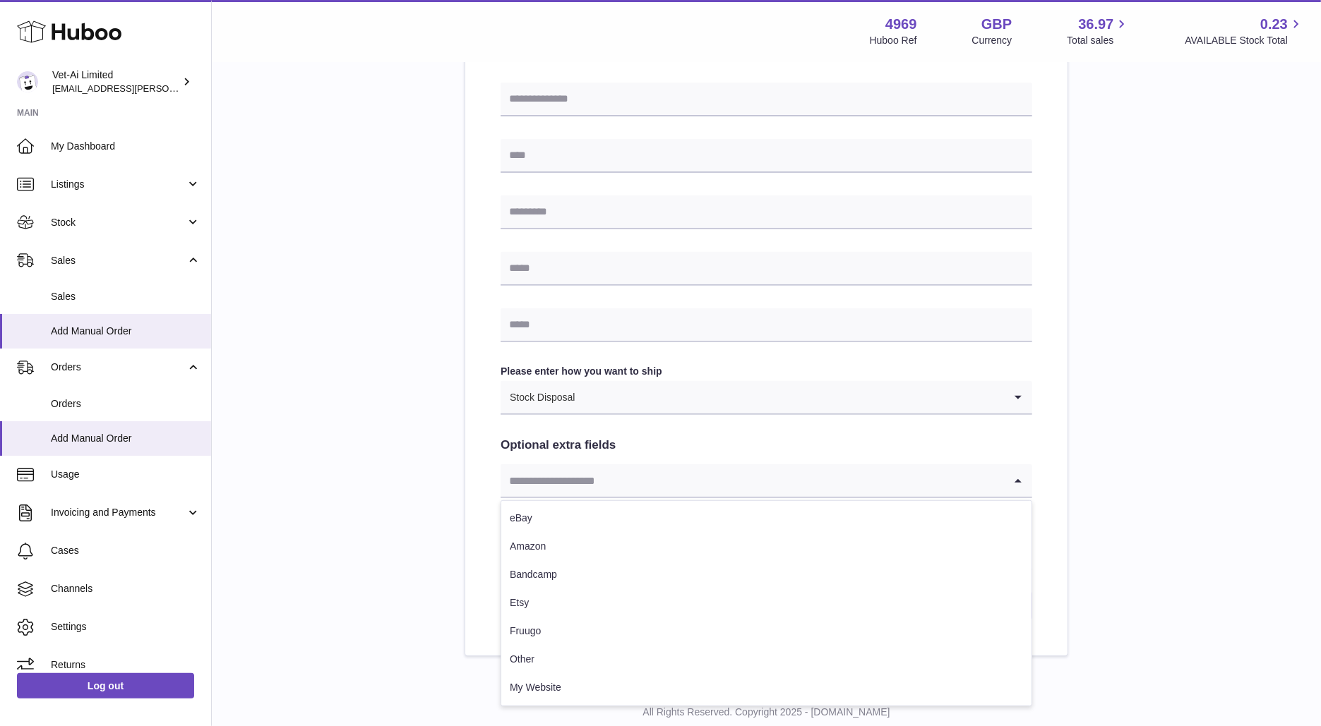
click at [565, 482] on input "Search for option" at bounding box center [751, 480] width 503 height 32
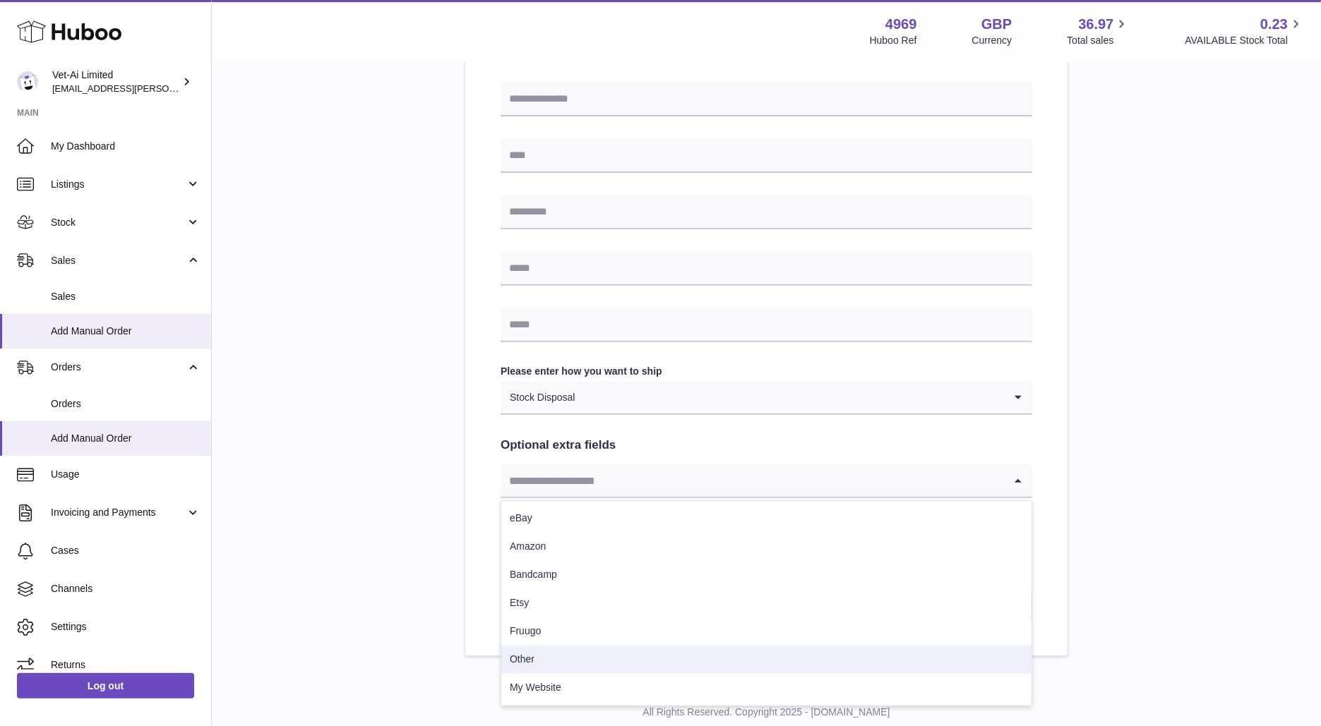
click at [563, 651] on li "Other" at bounding box center [766, 660] width 530 height 28
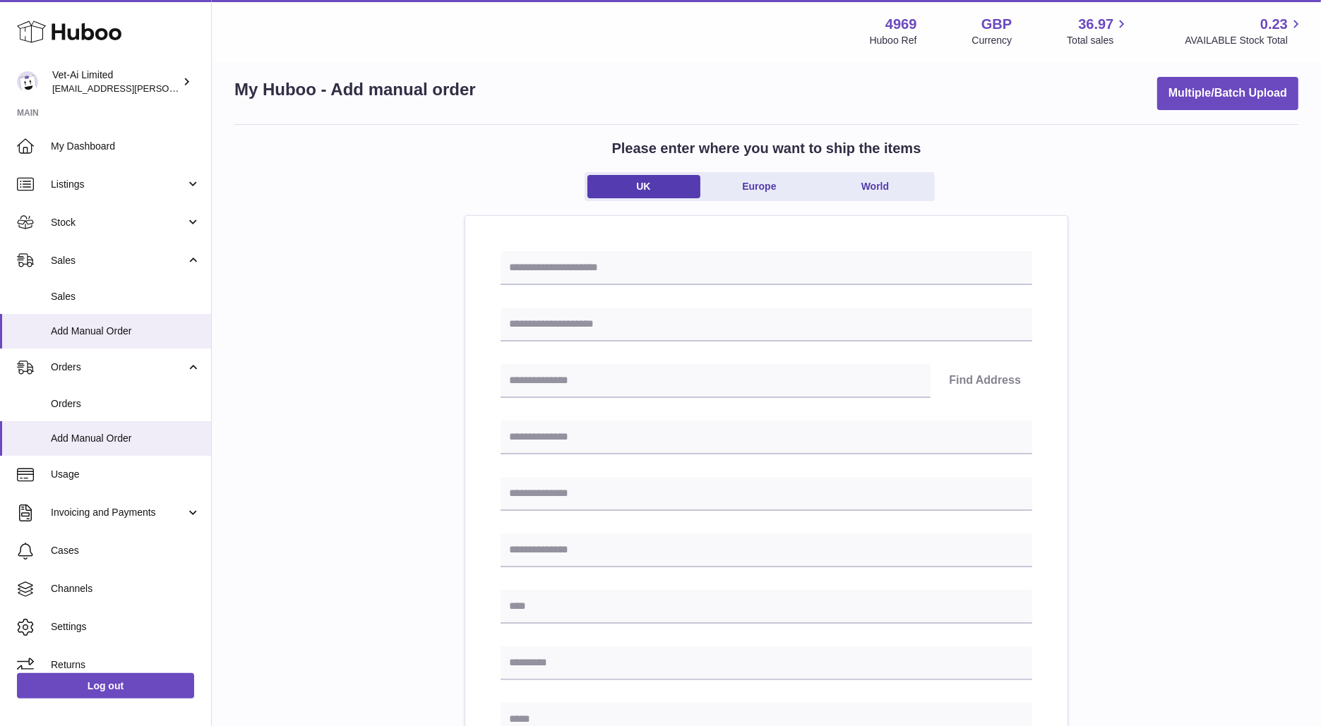
scroll to position [0, 0]
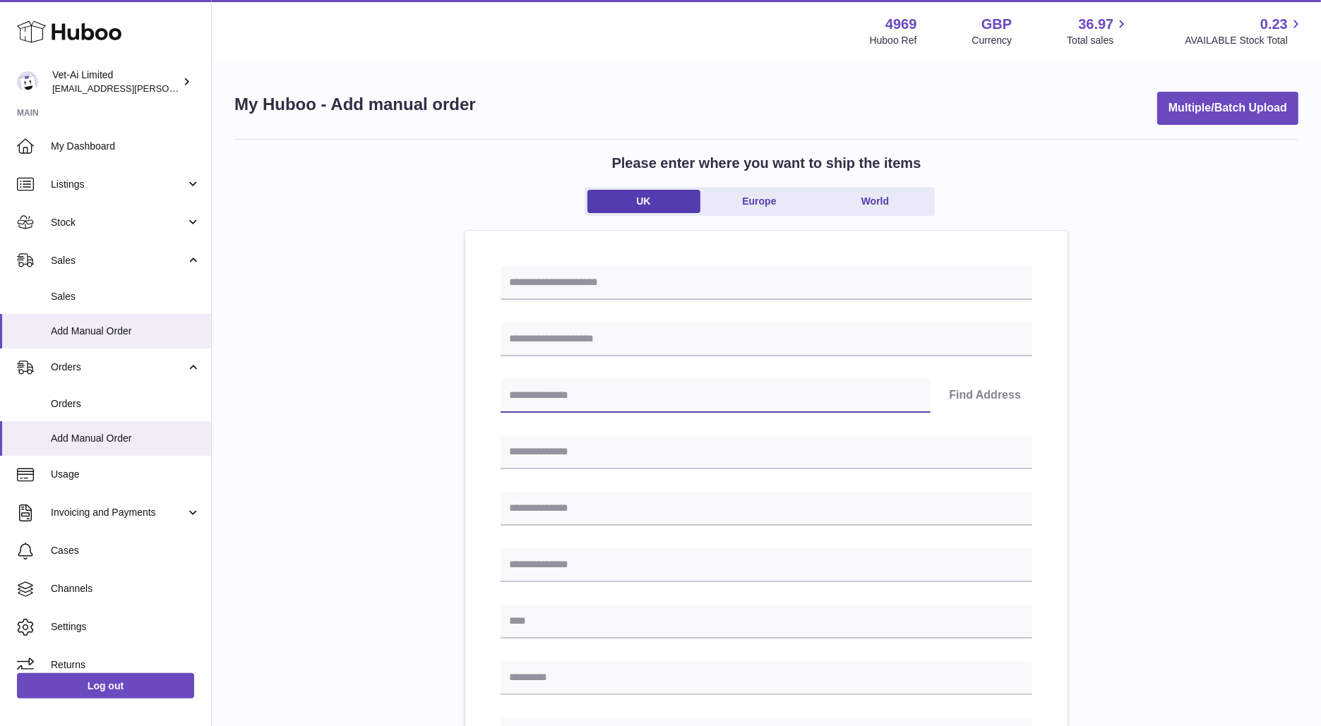
click at [563, 398] on input "text" at bounding box center [715, 396] width 430 height 34
type input "****"
click at [91, 154] on link "My Dashboard" at bounding box center [105, 146] width 211 height 38
